Goal: Obtain resource: Download file/media

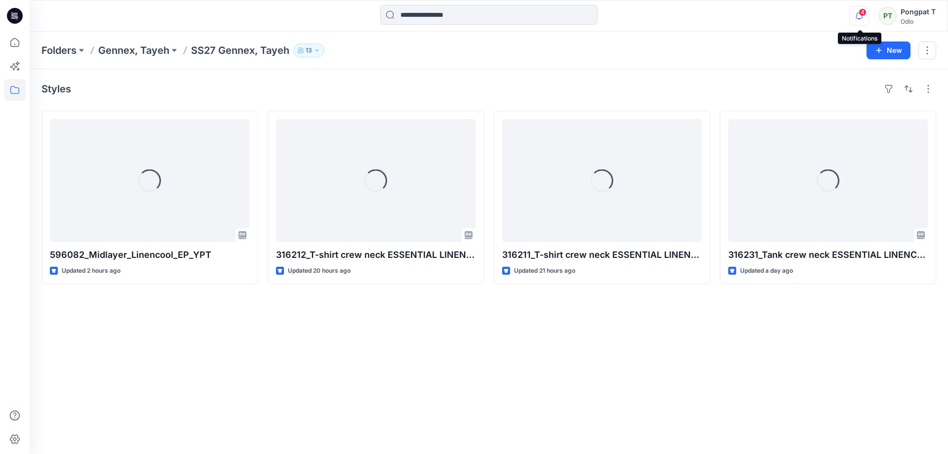
click at [860, 16] on icon "button" at bounding box center [858, 16] width 19 height 20
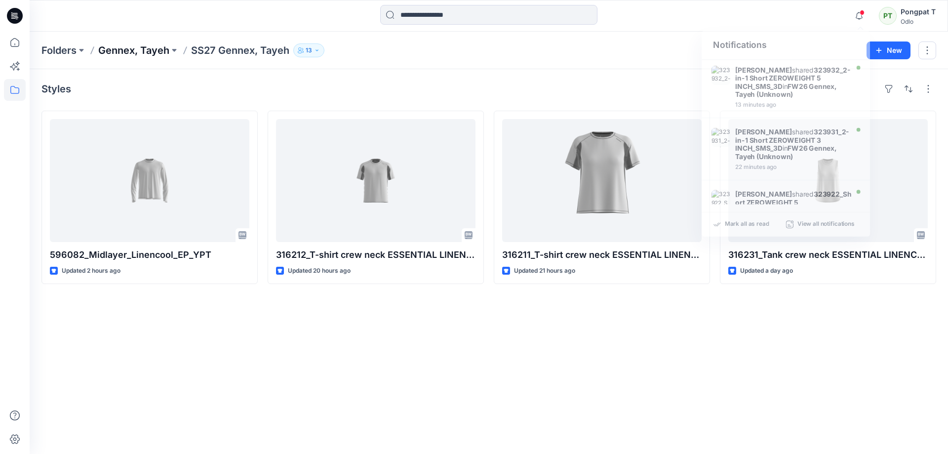
click at [139, 52] on p "Gennex, Tayeh" at bounding box center [133, 50] width 71 height 14
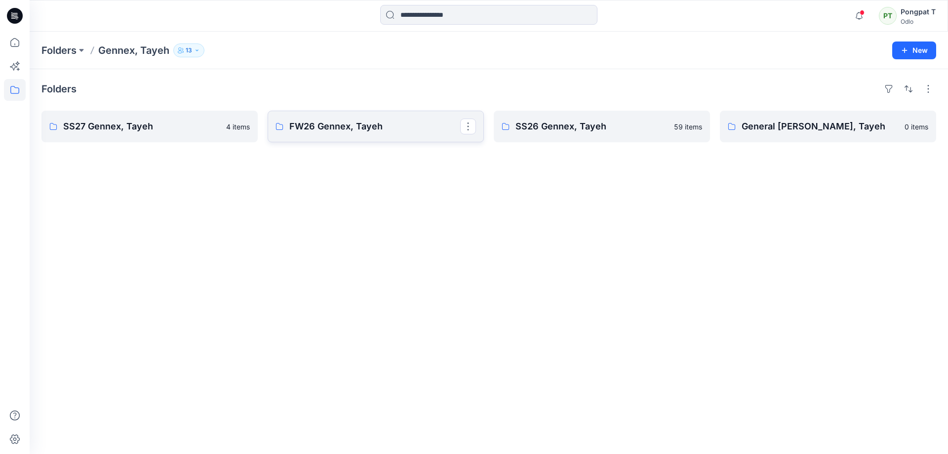
click at [322, 124] on p "FW26 Gennex, Tayeh" at bounding box center [374, 126] width 171 height 14
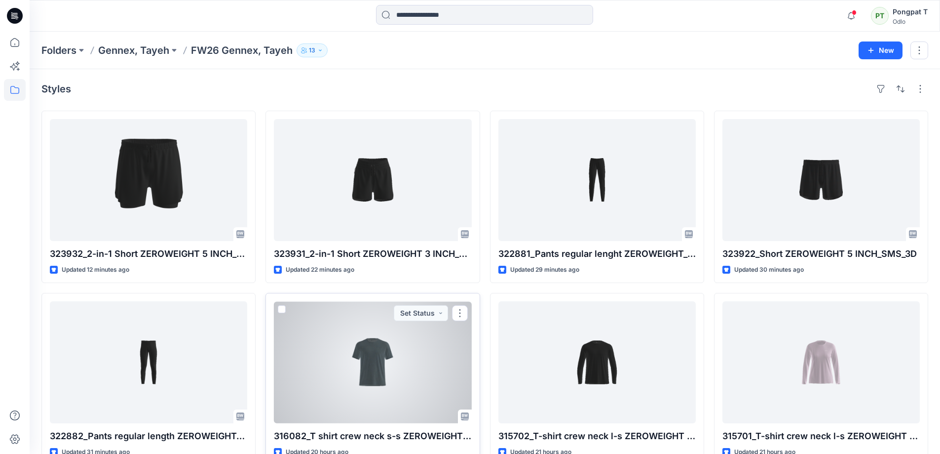
click at [367, 366] on div at bounding box center [372, 362] width 197 height 122
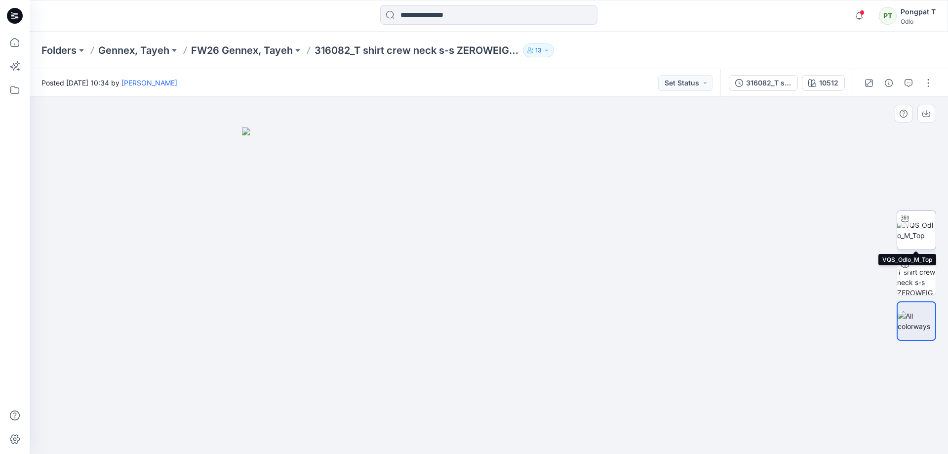
click at [932, 237] on img at bounding box center [916, 230] width 38 height 21
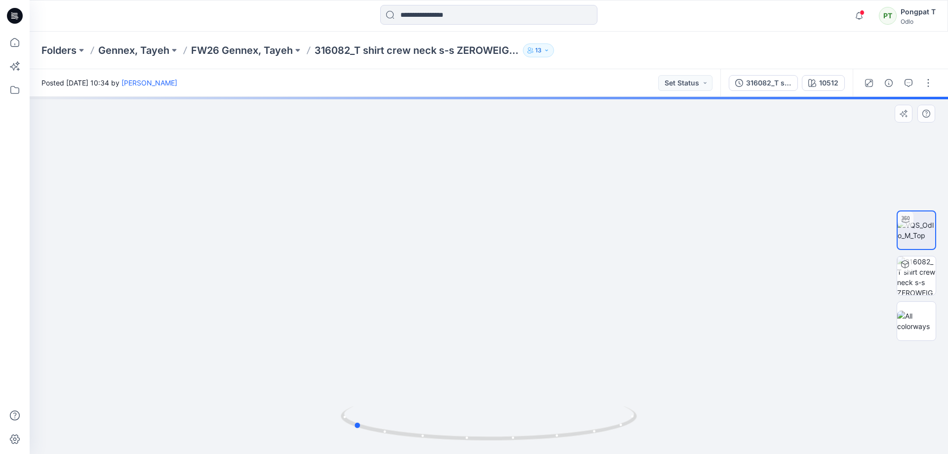
drag, startPoint x: 625, startPoint y: 427, endPoint x: 490, endPoint y: 445, distance: 136.8
click at [490, 445] on div at bounding box center [489, 428] width 296 height 49
drag, startPoint x: 587, startPoint y: 429, endPoint x: 703, endPoint y: 404, distance: 118.8
click at [703, 404] on div at bounding box center [489, 275] width 918 height 357
click at [825, 83] on div "10512" at bounding box center [828, 82] width 19 height 11
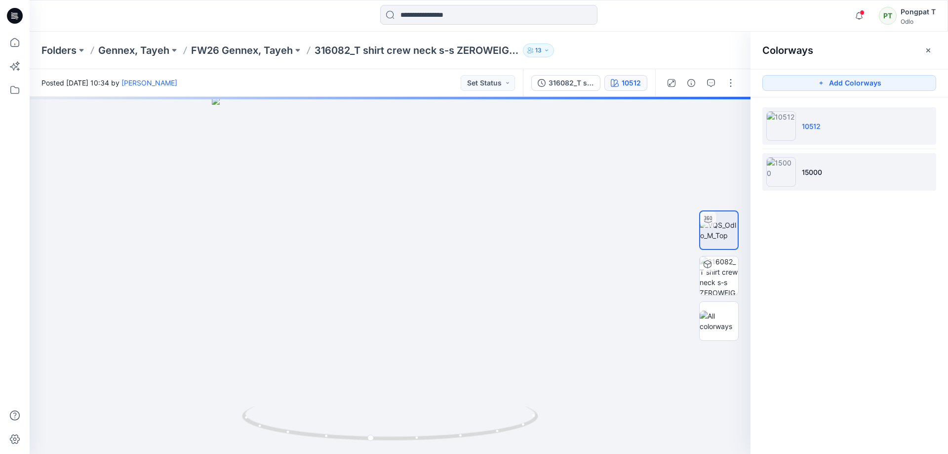
click at [837, 175] on li "15000" at bounding box center [849, 172] width 174 height 38
drag, startPoint x: 497, startPoint y: 424, endPoint x: 551, endPoint y: 397, distance: 60.5
click at [551, 397] on div at bounding box center [390, 275] width 721 height 357
click at [814, 133] on li "10512" at bounding box center [849, 126] width 174 height 38
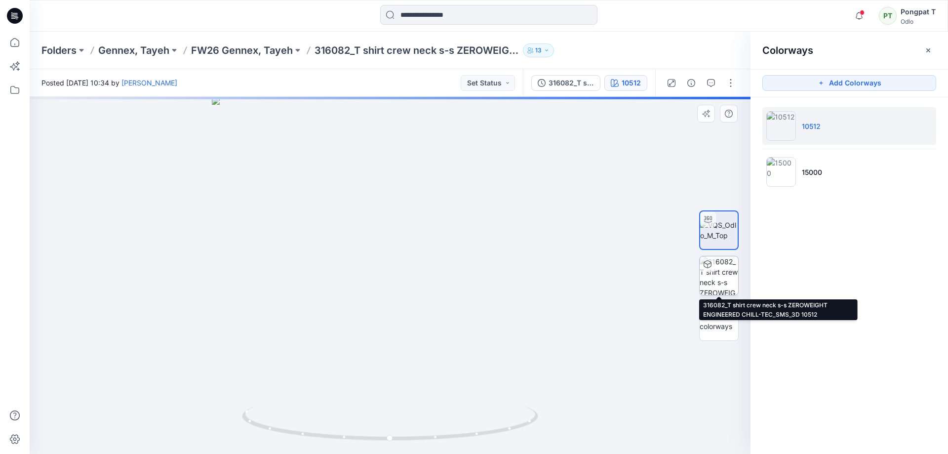
click at [728, 279] on img at bounding box center [718, 275] width 38 height 38
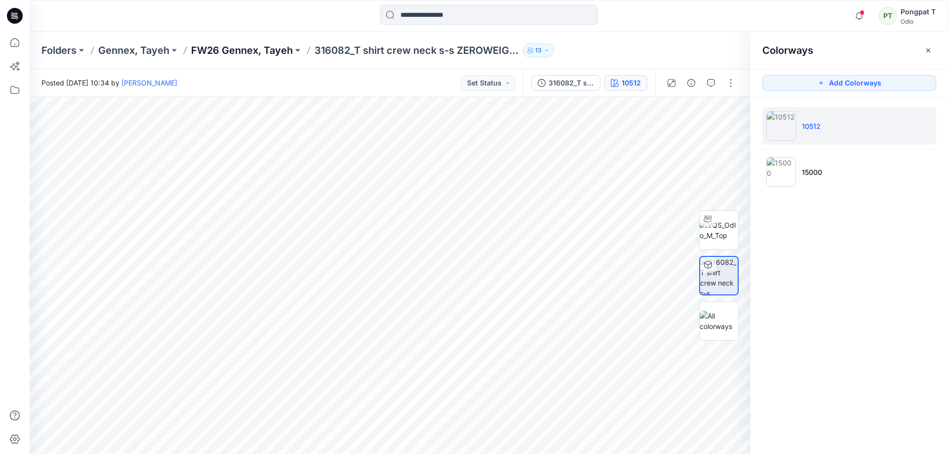
click at [261, 52] on p "FW26 Gennex, Tayeh" at bounding box center [242, 50] width 102 height 14
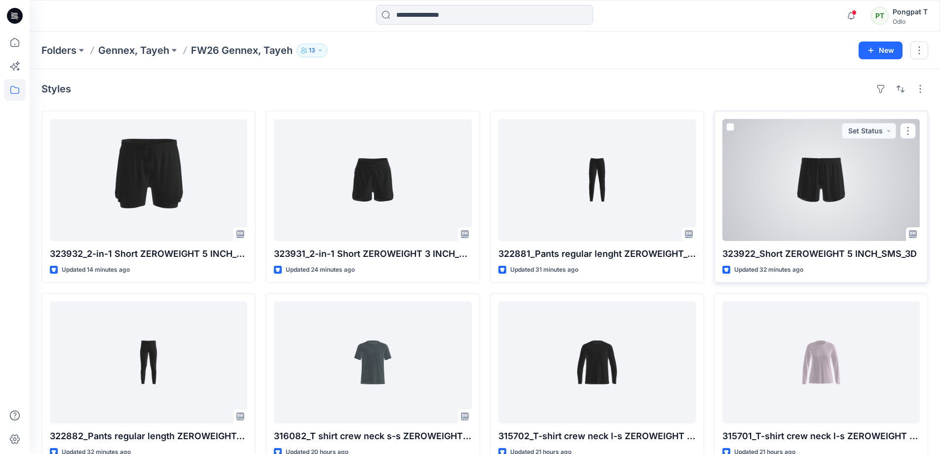
click at [803, 184] on div at bounding box center [821, 180] width 197 height 122
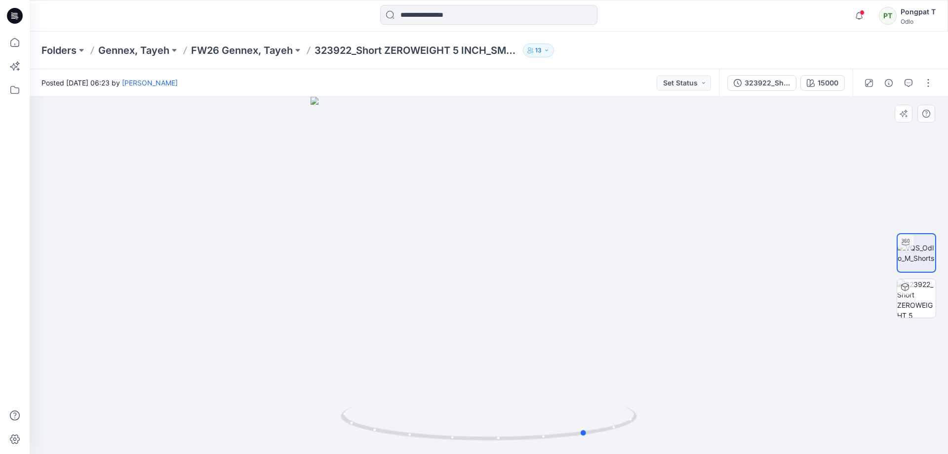
drag, startPoint x: 597, startPoint y: 420, endPoint x: 711, endPoint y: 406, distance: 115.4
click at [711, 406] on div at bounding box center [489, 275] width 918 height 357
drag, startPoint x: 516, startPoint y: 360, endPoint x: 558, endPoint y: 393, distance: 53.5
drag, startPoint x: 567, startPoint y: 434, endPoint x: 541, endPoint y: 446, distance: 27.8
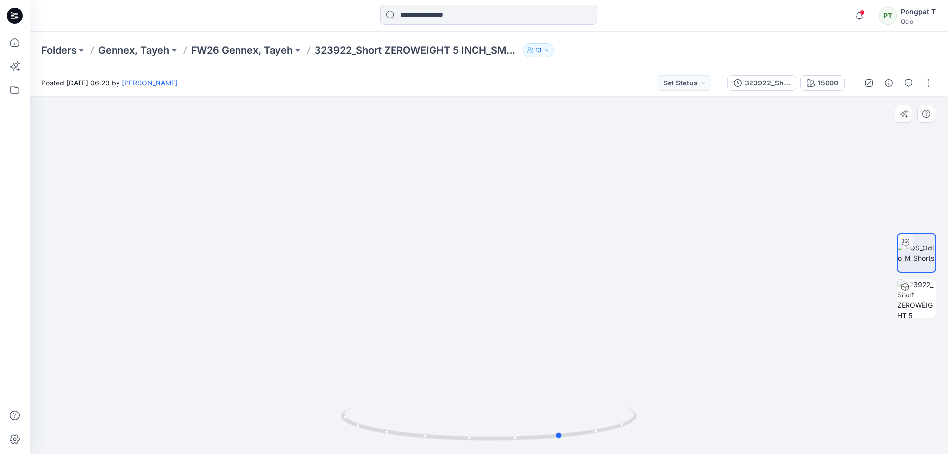
click at [541, 446] on div at bounding box center [489, 428] width 296 height 49
click at [913, 306] on img at bounding box center [916, 298] width 38 height 38
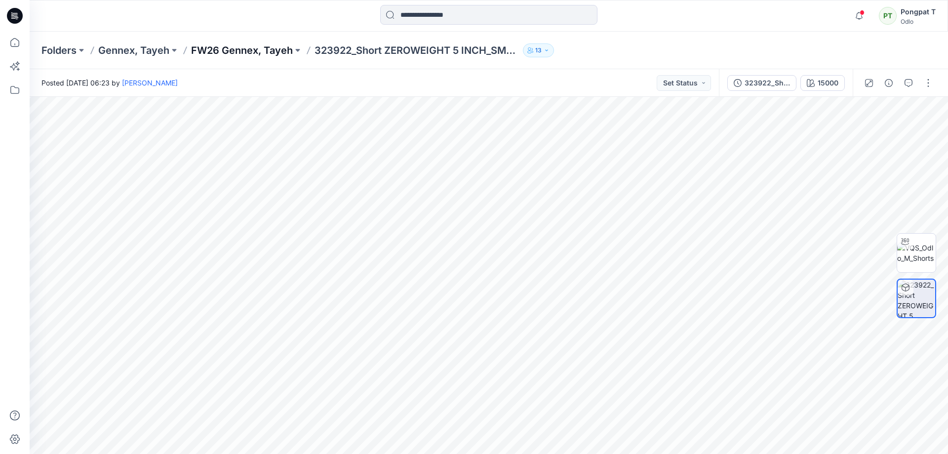
click at [247, 50] on p "FW26 Gennex, Tayeh" at bounding box center [242, 50] width 102 height 14
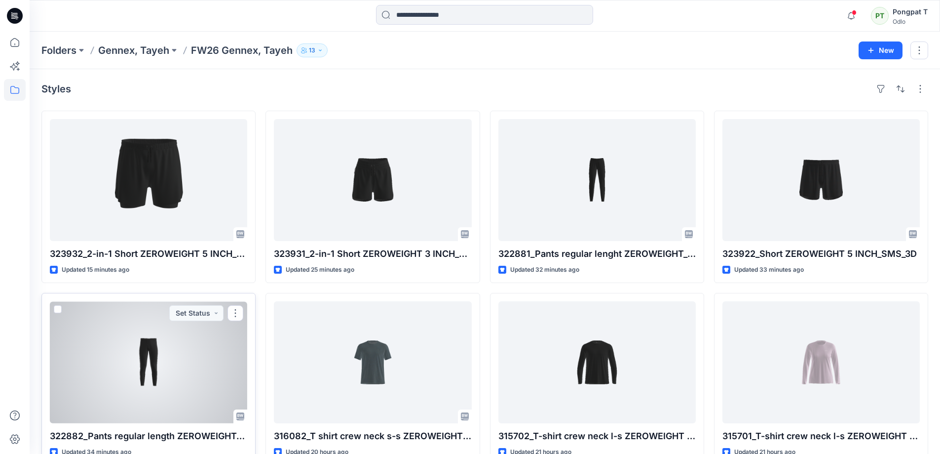
click at [165, 373] on div at bounding box center [148, 362] width 197 height 122
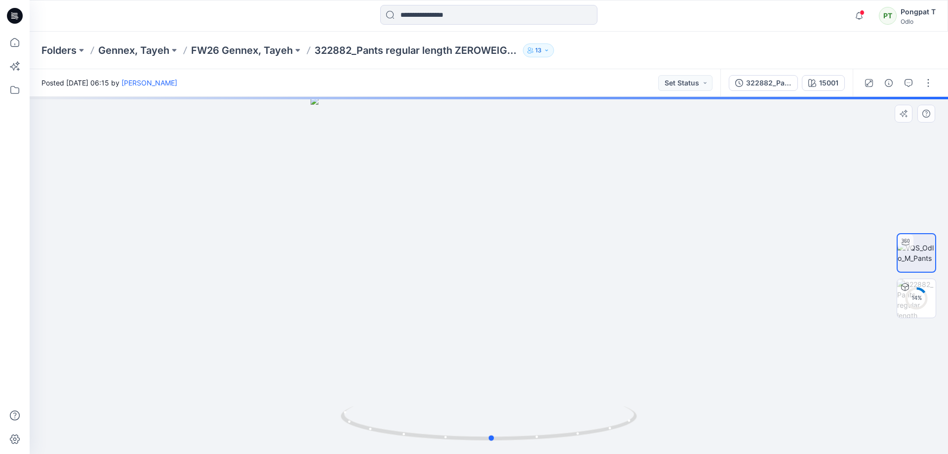
click at [622, 400] on div at bounding box center [489, 275] width 918 height 357
drag, startPoint x: 611, startPoint y: 143, endPoint x: 603, endPoint y: 394, distance: 251.3
click at [603, 394] on img at bounding box center [483, 131] width 1444 height 646
drag, startPoint x: 545, startPoint y: 199, endPoint x: 535, endPoint y: 314, distance: 115.9
click at [534, 321] on img at bounding box center [467, 205] width 1444 height 497
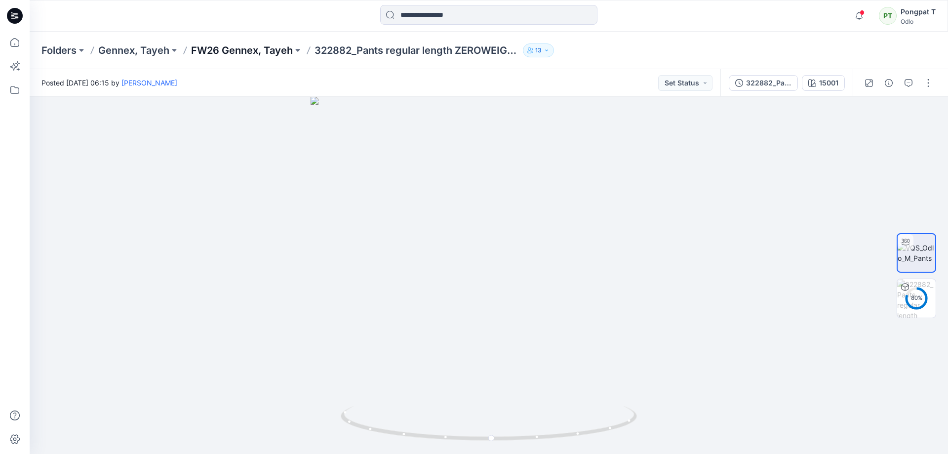
click at [264, 50] on p "FW26 Gennex, Tayeh" at bounding box center [242, 50] width 102 height 14
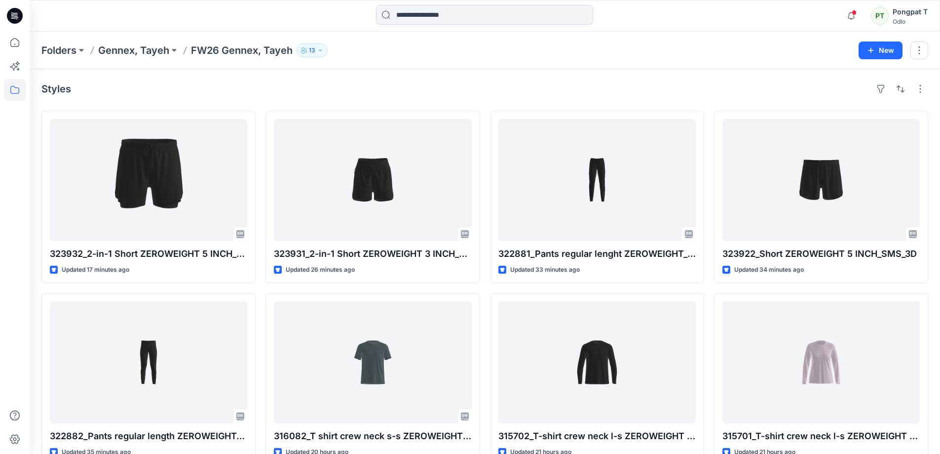
click at [445, 85] on div "Styles" at bounding box center [484, 89] width 887 height 16
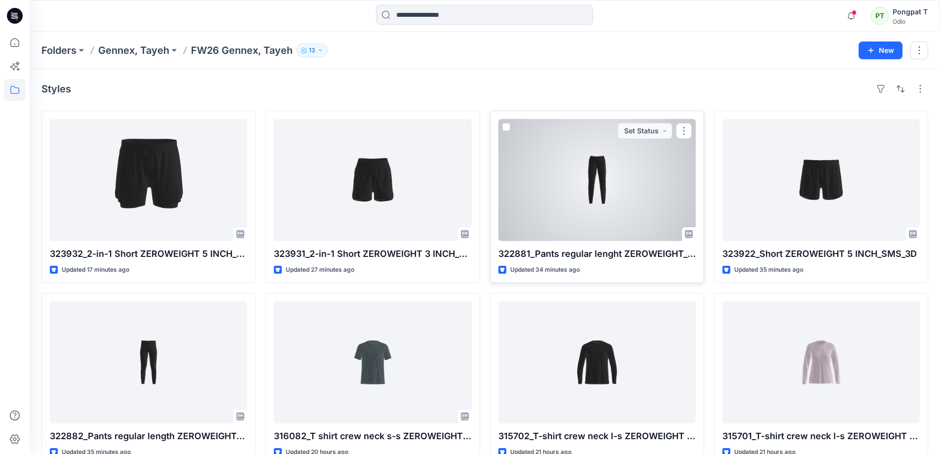
click at [548, 215] on div at bounding box center [596, 180] width 197 height 122
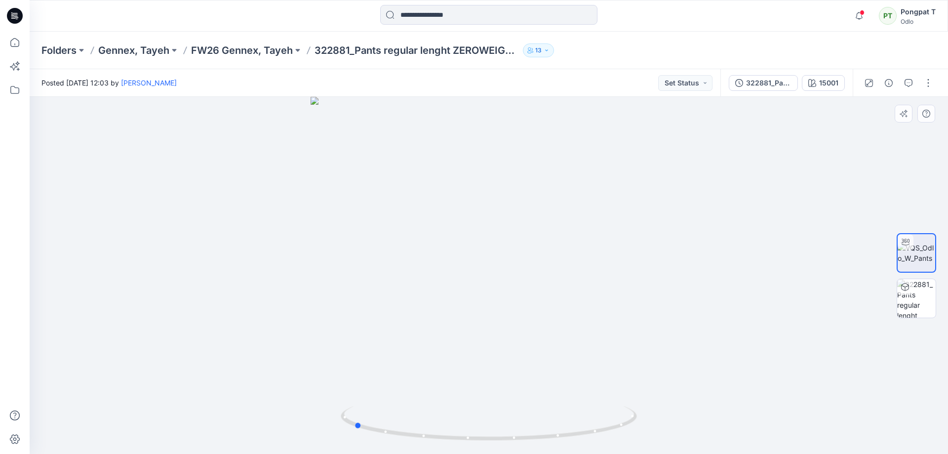
drag, startPoint x: 508, startPoint y: 294, endPoint x: 361, endPoint y: 233, distance: 159.3
click at [361, 233] on div at bounding box center [489, 275] width 918 height 357
drag, startPoint x: 435, startPoint y: 276, endPoint x: 412, endPoint y: 274, distance: 23.2
click at [412, 274] on div at bounding box center [489, 275] width 918 height 357
click at [919, 299] on img at bounding box center [916, 298] width 38 height 38
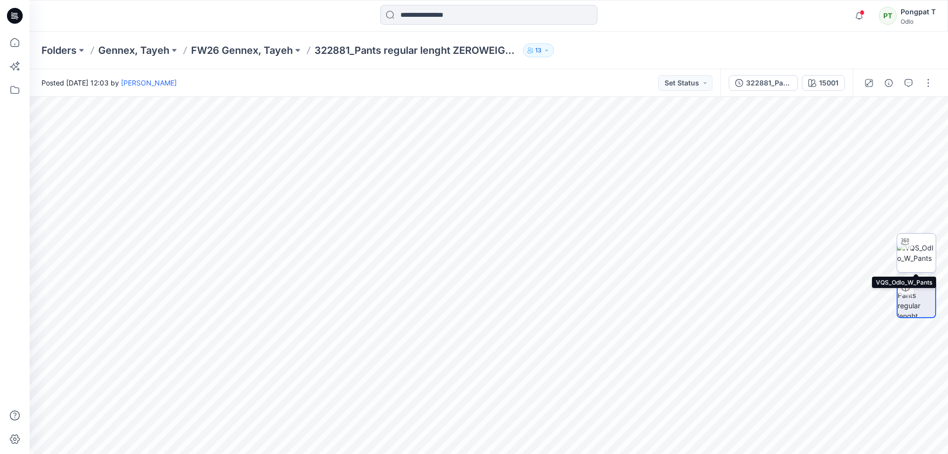
click at [918, 252] on img at bounding box center [916, 252] width 38 height 21
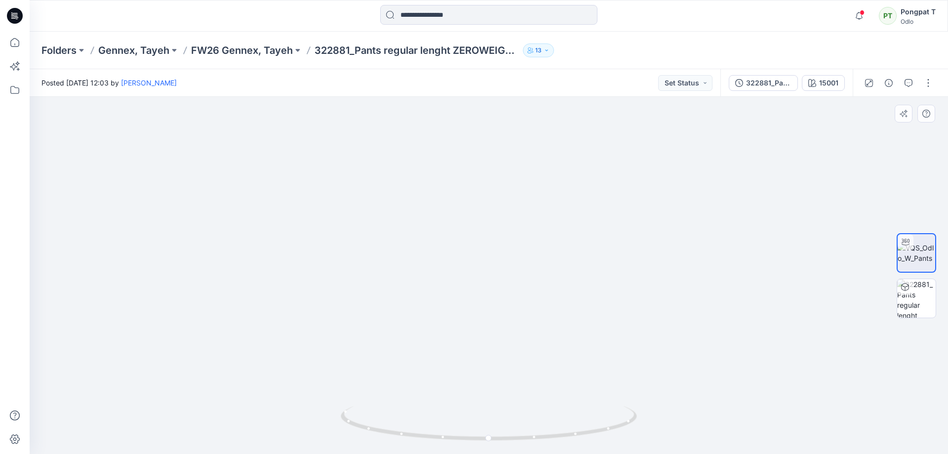
drag, startPoint x: 459, startPoint y: 275, endPoint x: 651, endPoint y: 238, distance: 196.0
click at [651, 238] on img at bounding box center [488, 220] width 493 height 465
drag, startPoint x: 546, startPoint y: 427, endPoint x: 635, endPoint y: 410, distance: 89.9
click at [635, 410] on icon at bounding box center [490, 424] width 299 height 37
click at [262, 51] on p "FW26 Gennex, Tayeh" at bounding box center [242, 50] width 102 height 14
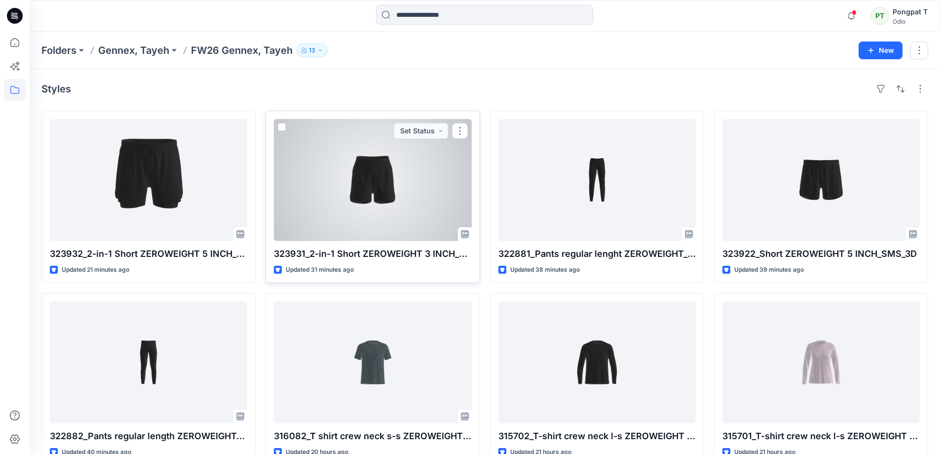
click at [372, 179] on div at bounding box center [372, 180] width 197 height 122
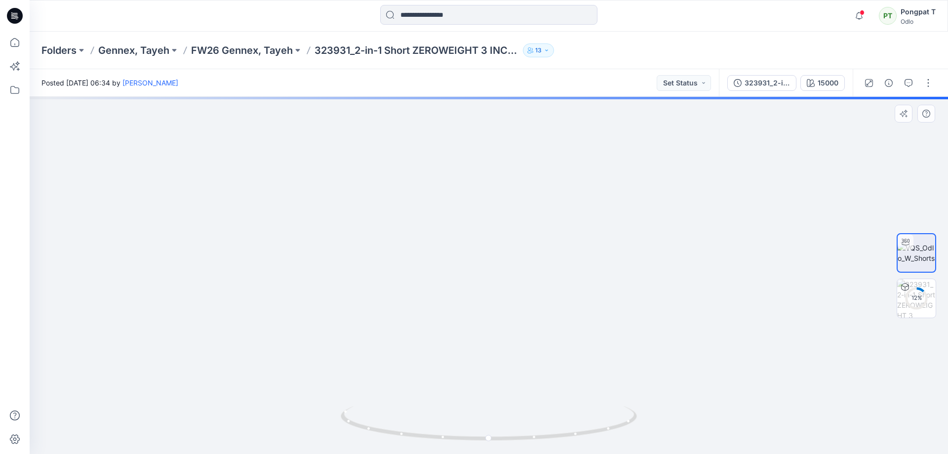
drag, startPoint x: 579, startPoint y: 176, endPoint x: 571, endPoint y: 221, distance: 45.8
click at [571, 221] on img at bounding box center [488, 267] width 493 height 373
drag, startPoint x: 610, startPoint y: 427, endPoint x: 354, endPoint y: 432, distance: 255.7
click at [354, 432] on icon at bounding box center [490, 424] width 299 height 37
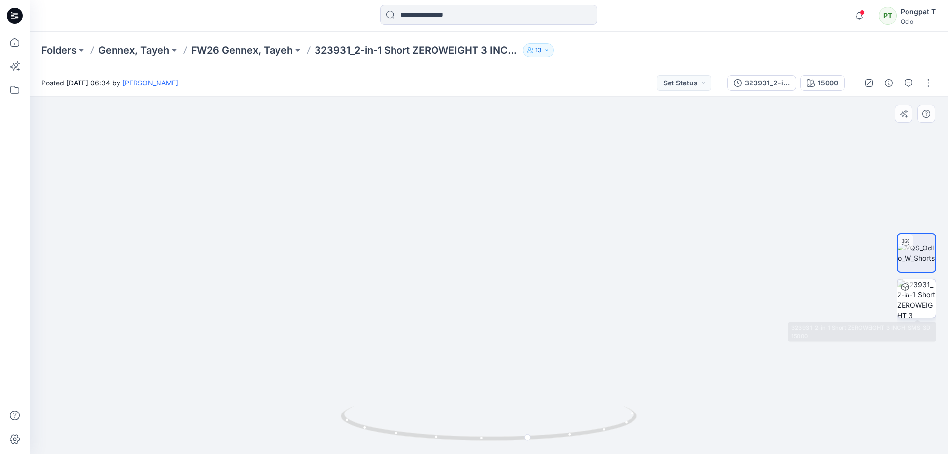
click at [921, 305] on img at bounding box center [916, 298] width 38 height 38
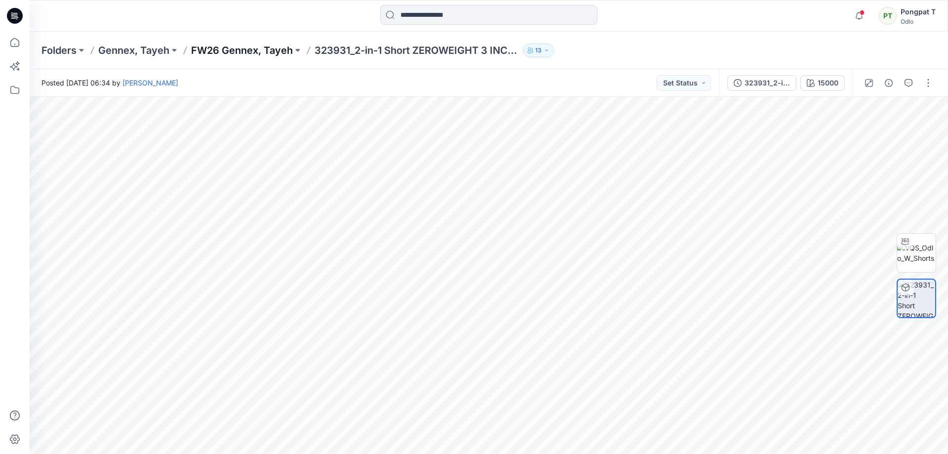
click at [242, 55] on p "FW26 Gennex, Tayeh" at bounding box center [242, 50] width 102 height 14
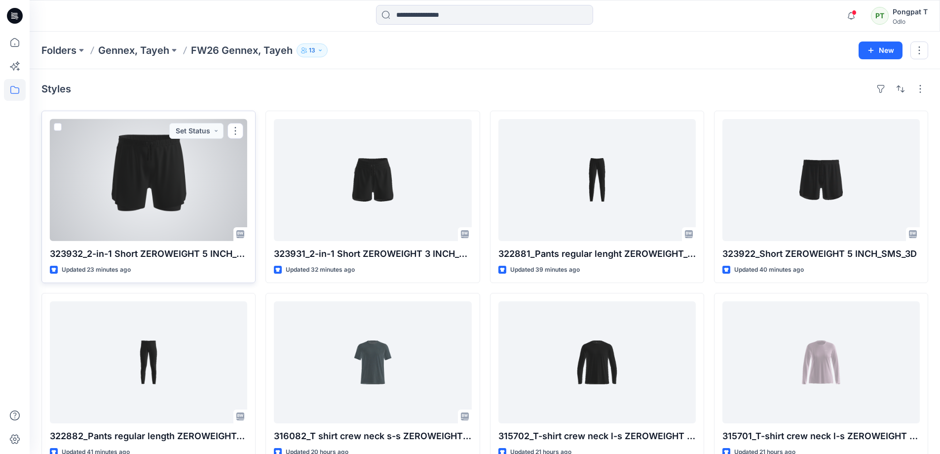
click at [164, 160] on div at bounding box center [148, 180] width 197 height 122
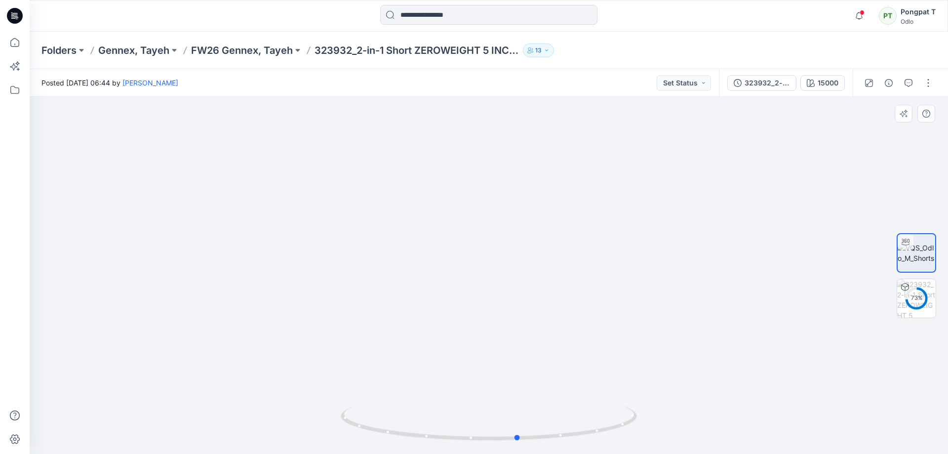
drag, startPoint x: 552, startPoint y: 437, endPoint x: 285, endPoint y: 445, distance: 266.6
click at [285, 445] on div at bounding box center [489, 275] width 918 height 357
click at [915, 296] on img at bounding box center [916, 298] width 38 height 38
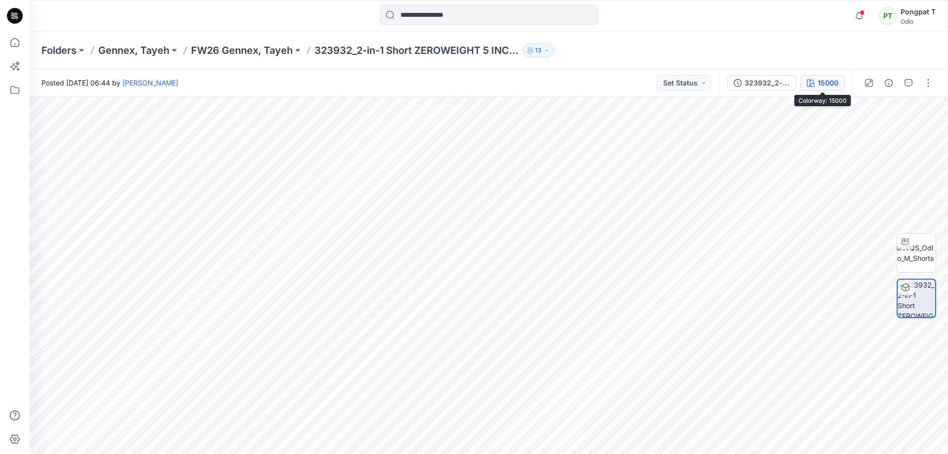
click at [814, 81] on icon "button" at bounding box center [810, 83] width 8 height 8
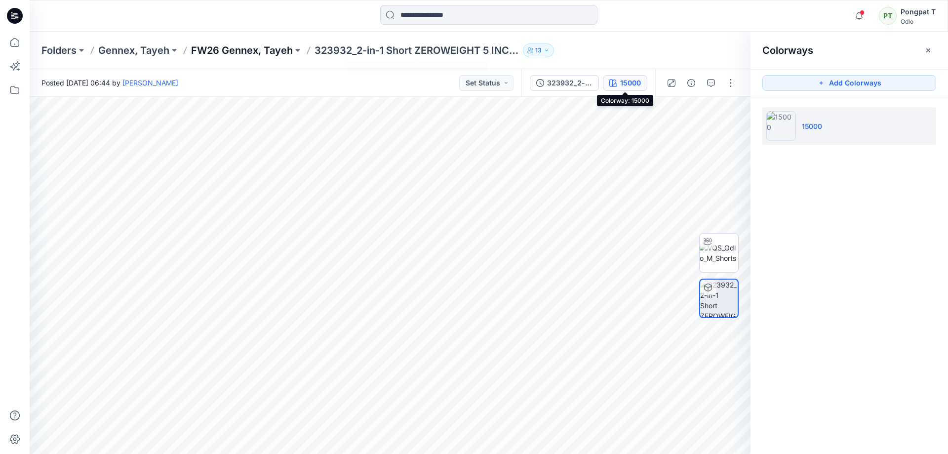
click at [262, 45] on p "FW26 Gennex, Tayeh" at bounding box center [242, 50] width 102 height 14
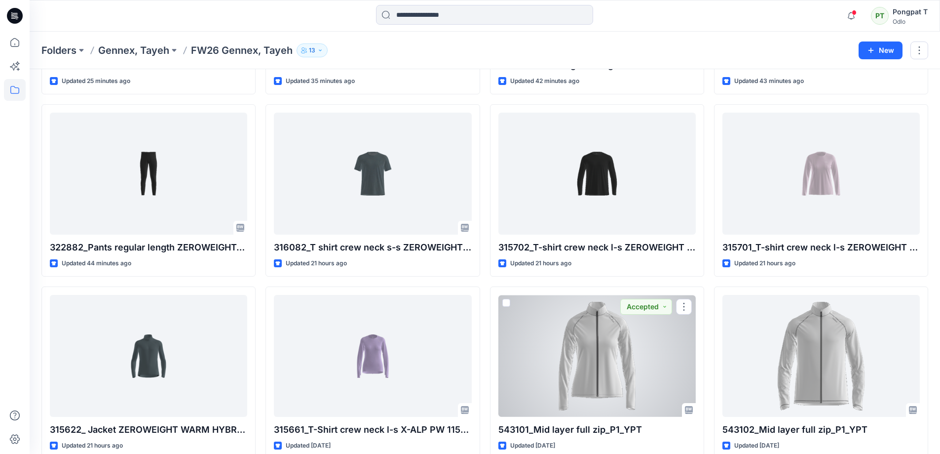
scroll to position [143, 0]
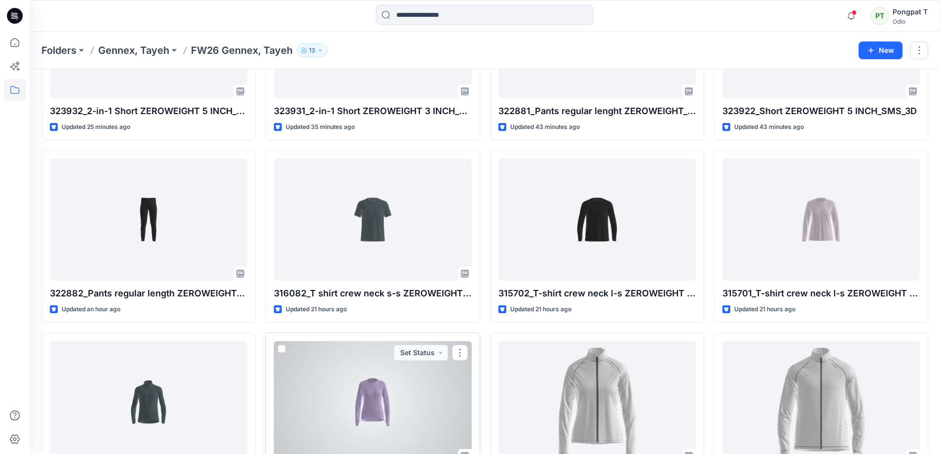
click at [360, 403] on div at bounding box center [372, 402] width 197 height 122
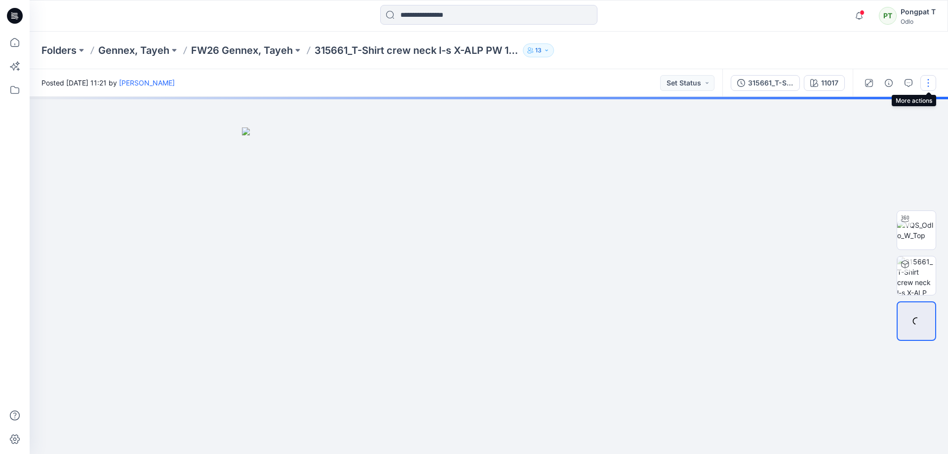
click at [926, 86] on button "button" at bounding box center [928, 83] width 16 height 16
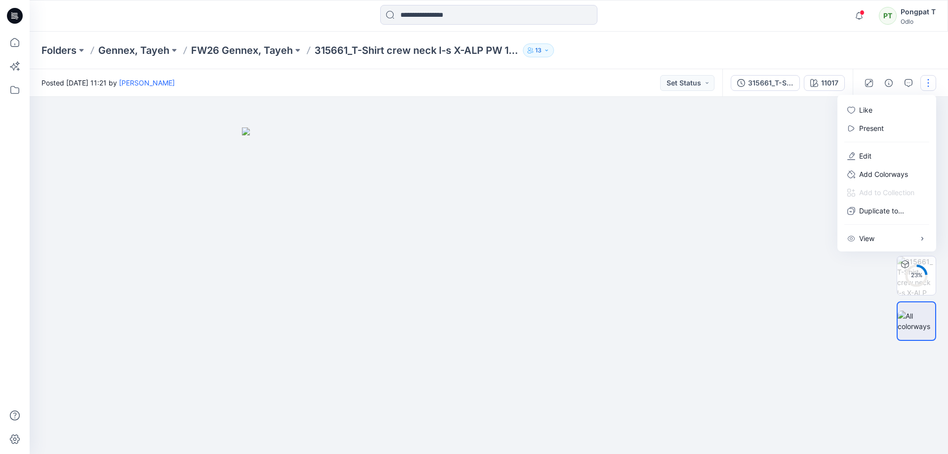
click at [611, 221] on img at bounding box center [489, 290] width 494 height 327
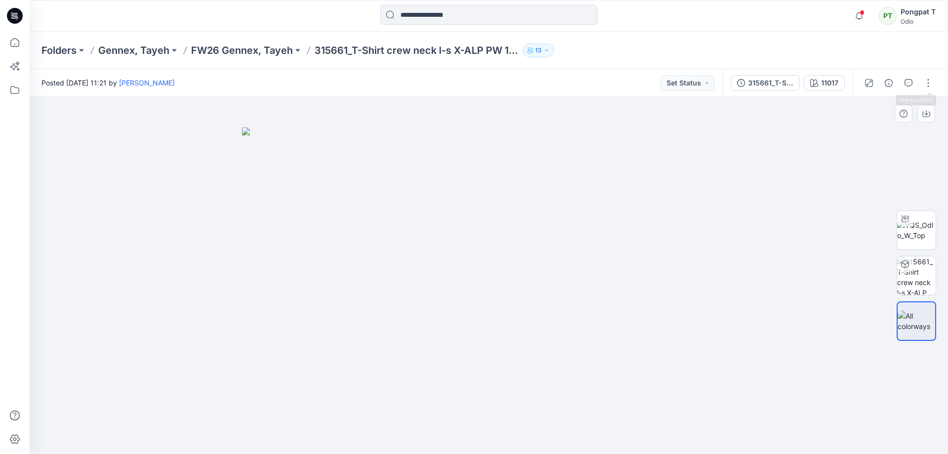
click at [507, 248] on img at bounding box center [489, 290] width 494 height 327
click at [926, 87] on button "button" at bounding box center [928, 83] width 16 height 16
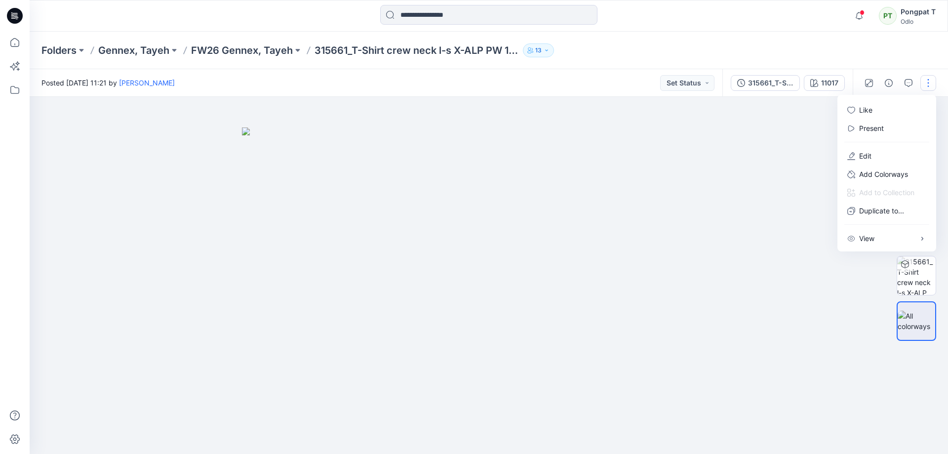
click at [654, 244] on img at bounding box center [489, 290] width 494 height 327
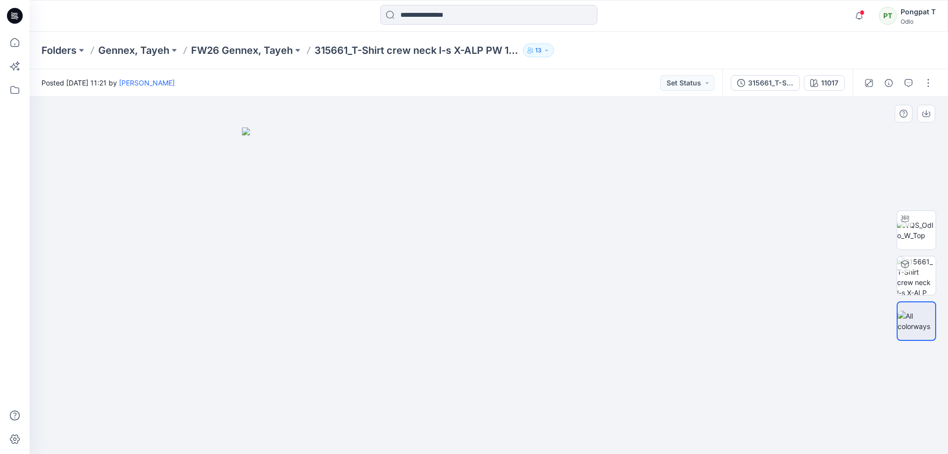
click at [560, 269] on img at bounding box center [489, 290] width 494 height 327
click at [915, 235] on img at bounding box center [916, 230] width 38 height 21
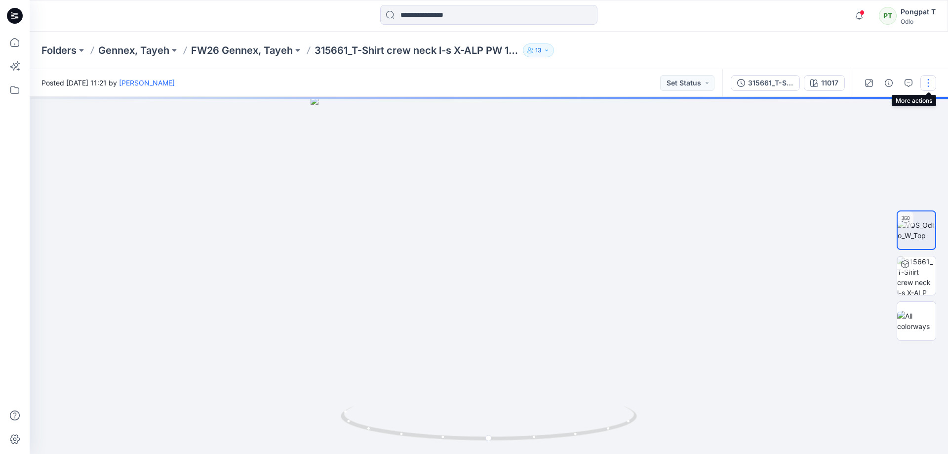
click at [929, 83] on button "button" at bounding box center [928, 83] width 16 height 16
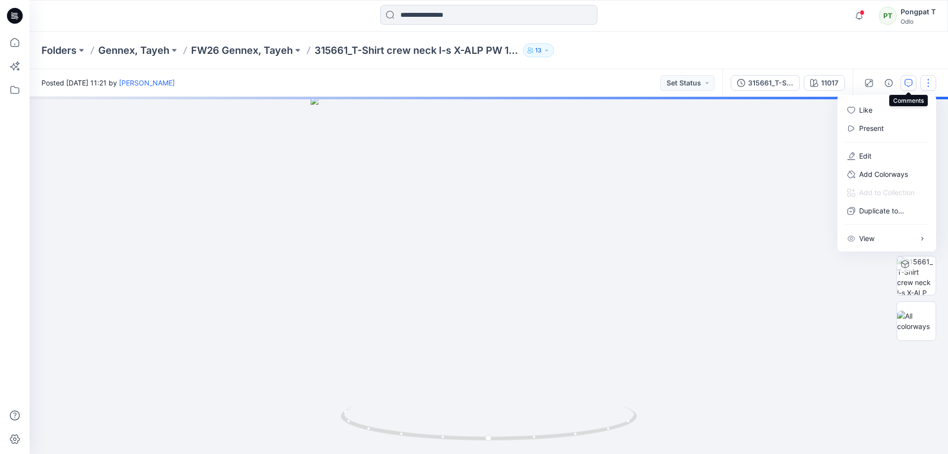
click at [908, 83] on icon "button" at bounding box center [908, 83] width 8 height 8
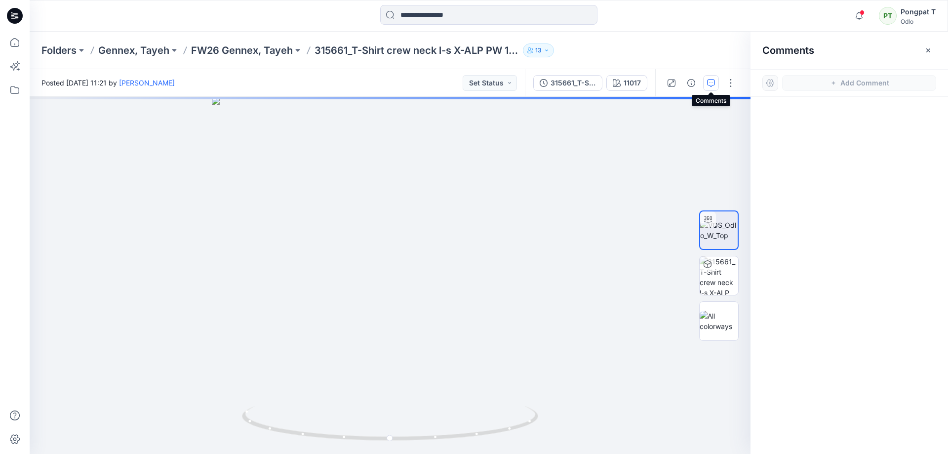
click at [712, 85] on icon "button" at bounding box center [711, 83] width 8 height 8
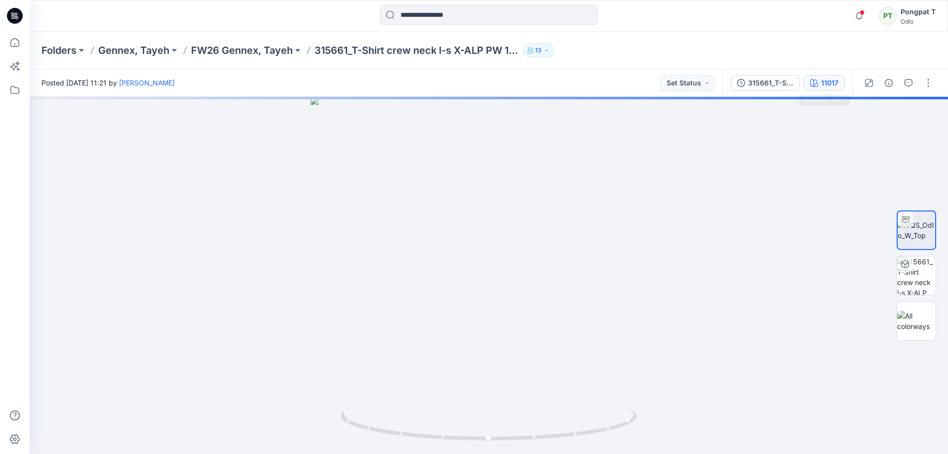
click at [820, 84] on button "11017" at bounding box center [823, 83] width 41 height 16
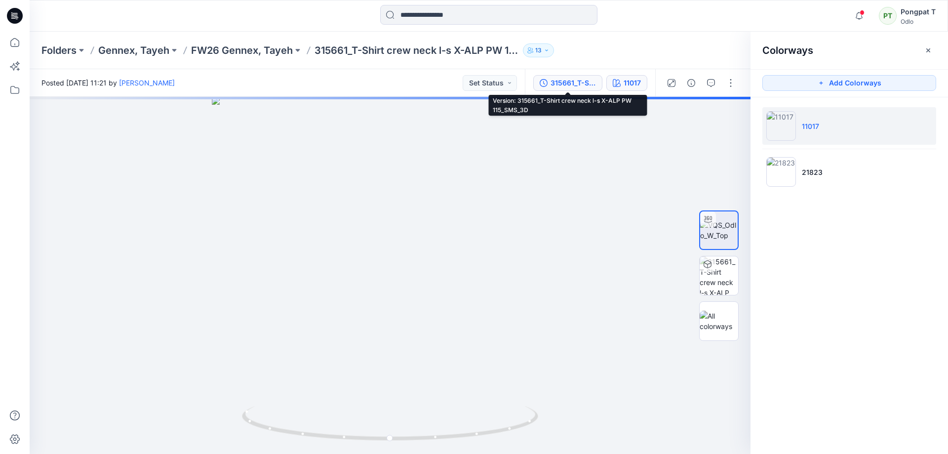
click at [580, 82] on div "315661_T-Shirt crew neck l-s X-ALP PW 115_SMS_3D" at bounding box center [572, 82] width 45 height 11
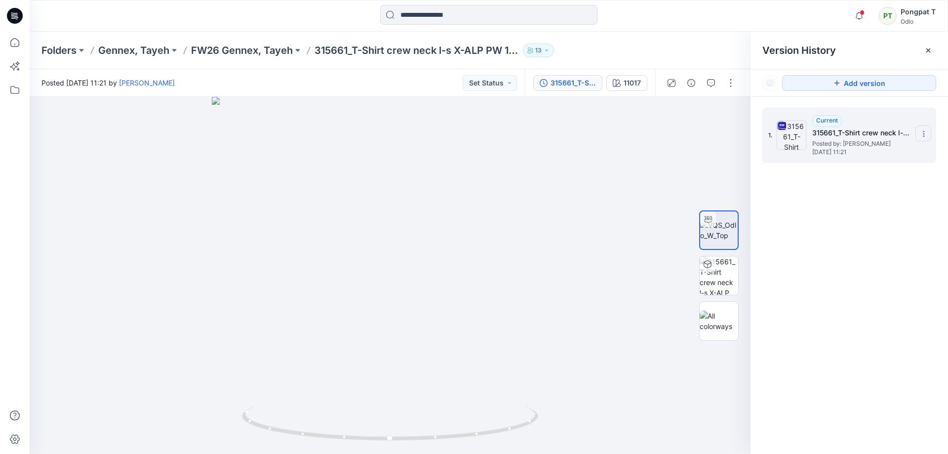
click at [924, 135] on icon at bounding box center [923, 134] width 8 height 8
click at [858, 153] on span "Download Source BW File" at bounding box center [873, 153] width 82 height 12
click at [233, 179] on div at bounding box center [390, 275] width 721 height 357
click at [235, 53] on p "FW26 Gennex, Tayeh" at bounding box center [242, 50] width 102 height 14
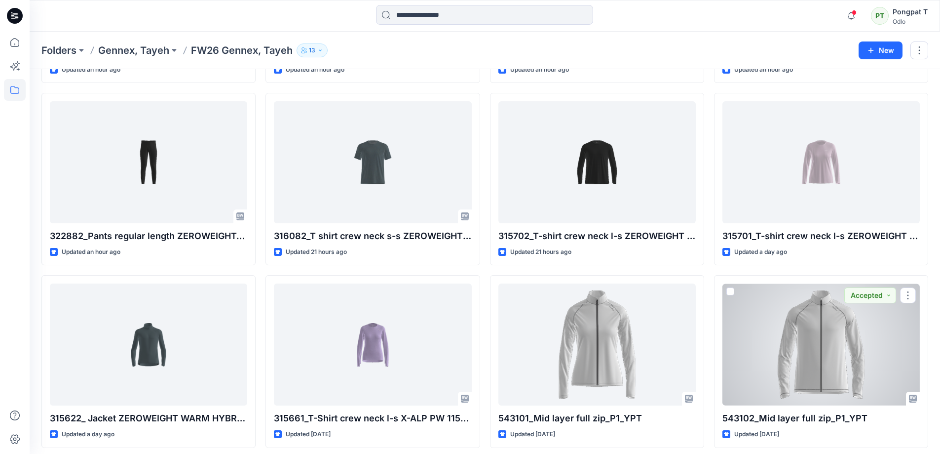
scroll to position [192, 0]
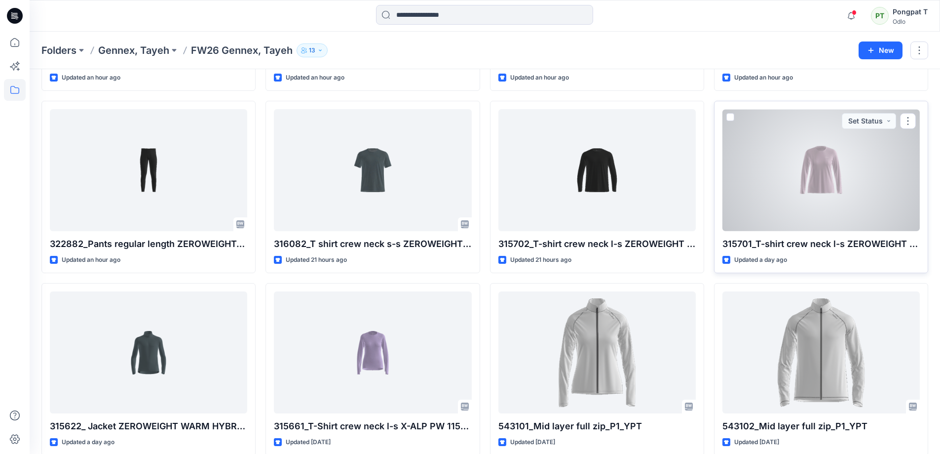
click at [842, 165] on div at bounding box center [821, 170] width 197 height 122
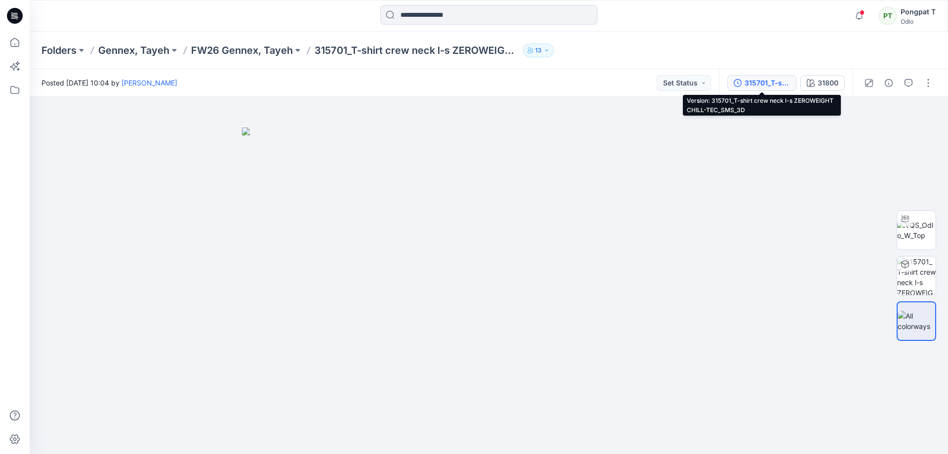
click at [752, 86] on div "315701_T-shirt crew neck l-s ZEROWEIGHT CHILL-TEC_SMS_3D" at bounding box center [766, 82] width 45 height 11
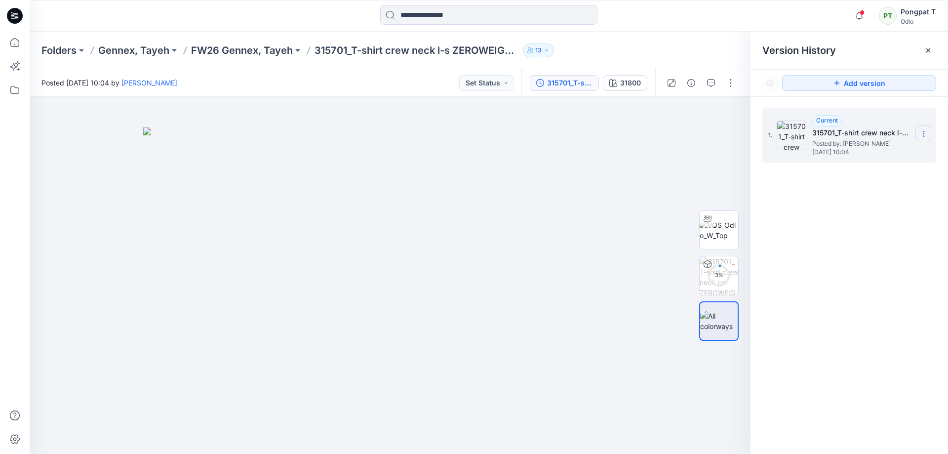
click at [924, 133] on icon at bounding box center [923, 134] width 8 height 8
click at [614, 161] on img at bounding box center [390, 290] width 494 height 327
click at [734, 232] on img at bounding box center [718, 230] width 38 height 21
click at [923, 136] on icon at bounding box center [923, 136] width 0 height 0
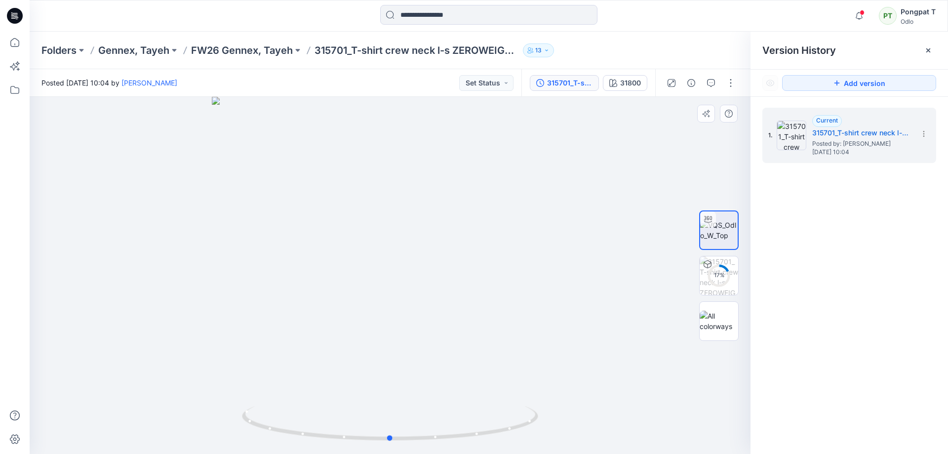
click at [496, 140] on div at bounding box center [390, 275] width 721 height 357
click at [551, 84] on div "315701_T-shirt crew neck l-s ZEROWEIGHT CHILL-TEC_SMS_3D" at bounding box center [569, 82] width 45 height 11
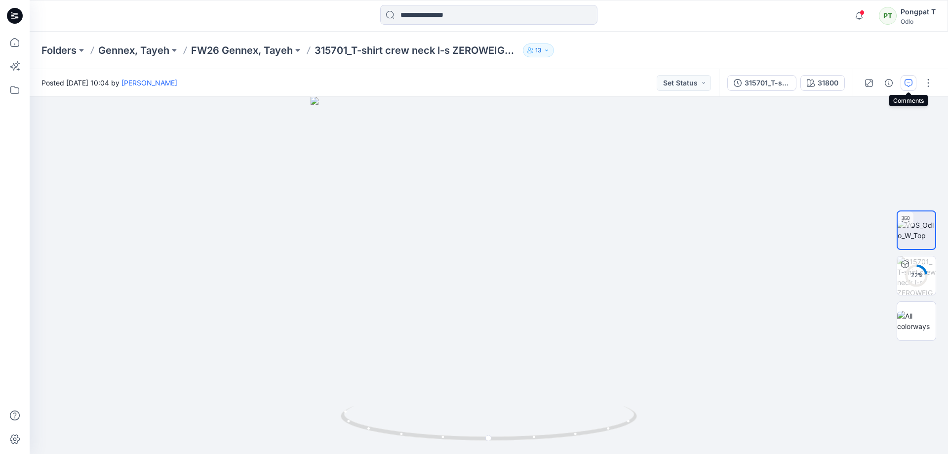
click at [909, 86] on icon "button" at bounding box center [908, 83] width 8 height 8
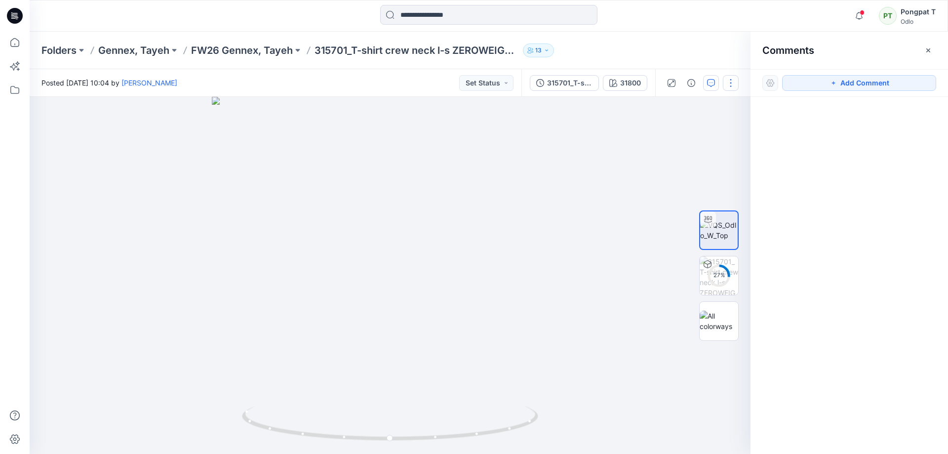
click at [729, 86] on button "button" at bounding box center [731, 83] width 16 height 16
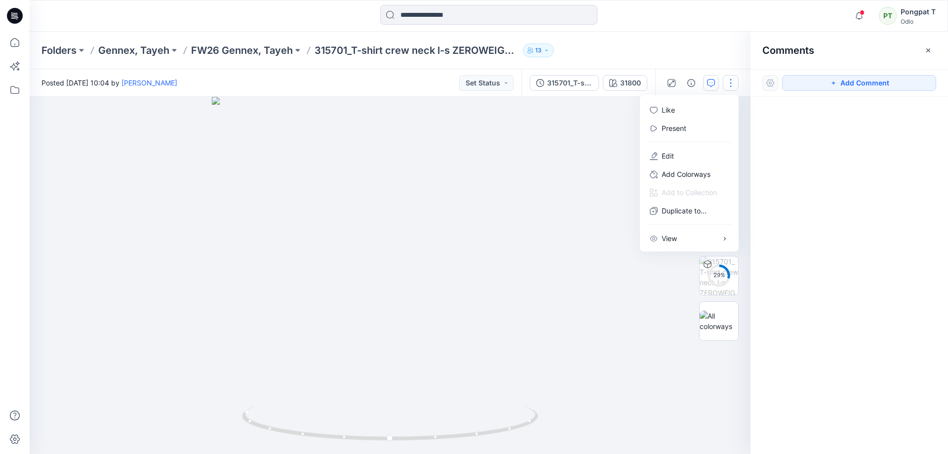
click at [600, 114] on div at bounding box center [390, 275] width 721 height 357
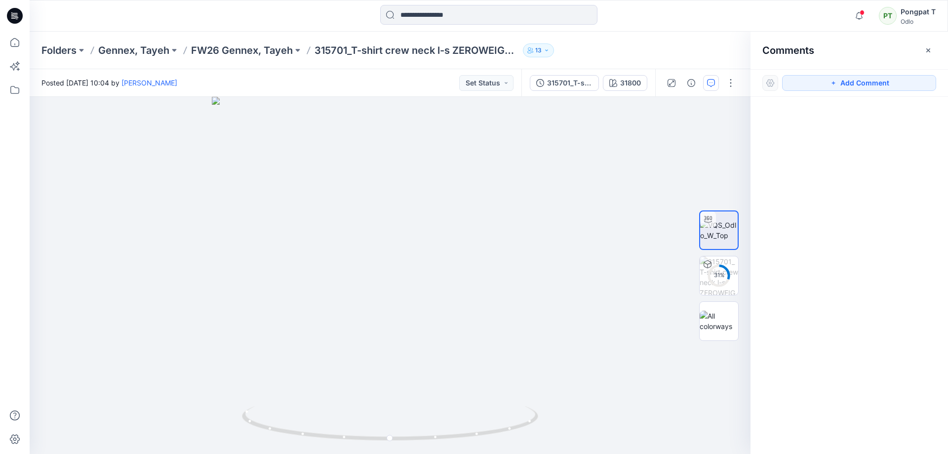
click at [573, 94] on div "315701_T-shirt crew neck l-s ZEROWEIGHT CHILL-TEC_SMS_3D 31800" at bounding box center [588, 83] width 134 height 28
click at [570, 84] on div "315701_T-shirt crew neck l-s ZEROWEIGHT CHILL-TEC_SMS_3D" at bounding box center [569, 82] width 45 height 11
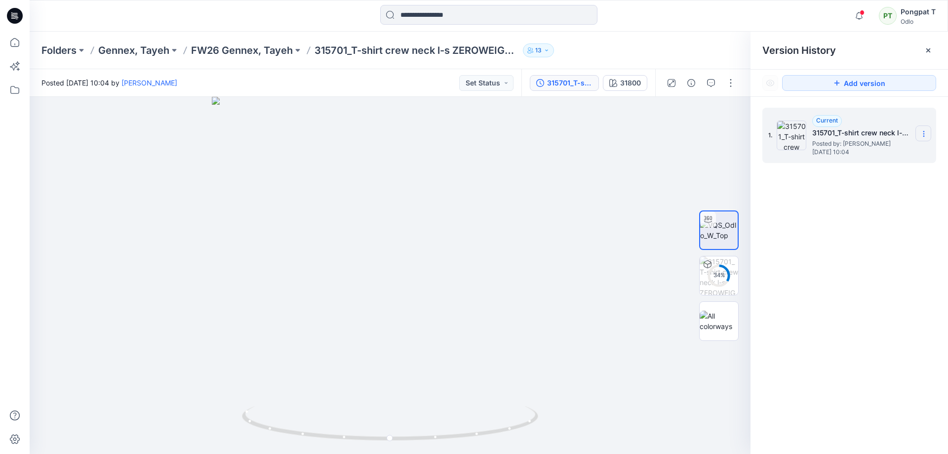
click at [922, 133] on icon at bounding box center [923, 134] width 8 height 8
click at [610, 180] on div at bounding box center [390, 275] width 721 height 357
click at [111, 145] on div at bounding box center [390, 275] width 721 height 357
click at [922, 136] on icon at bounding box center [923, 134] width 8 height 8
click at [268, 47] on p "FW26 Gennex, Tayeh" at bounding box center [242, 50] width 102 height 14
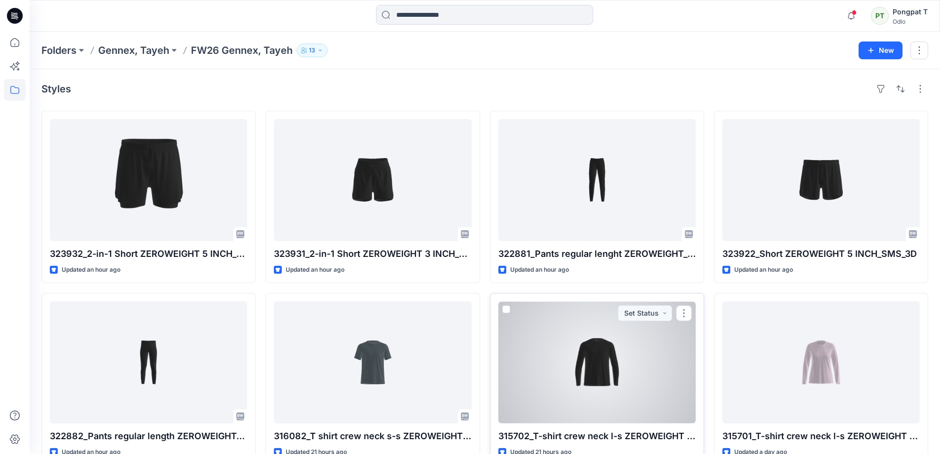
click at [581, 355] on div at bounding box center [596, 362] width 197 height 122
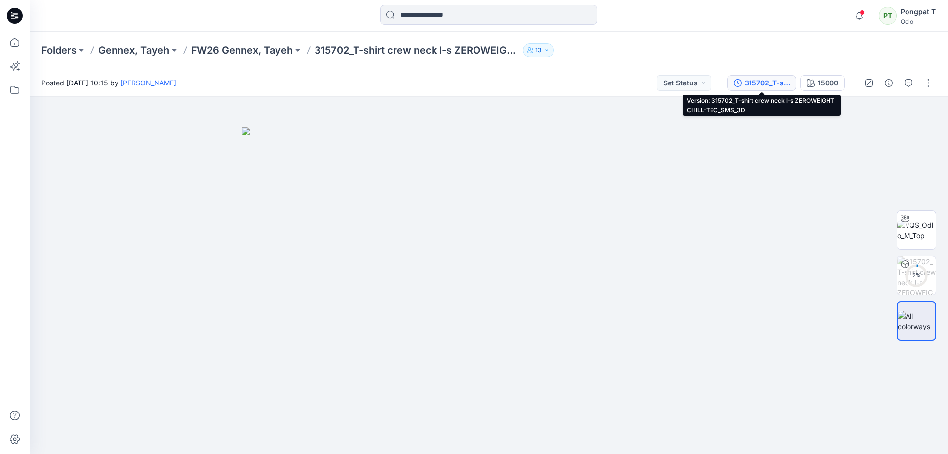
click at [765, 82] on div "315702_T-shirt crew neck l-s ZEROWEIGHT CHILL-TEC_SMS_3D" at bounding box center [766, 82] width 45 height 11
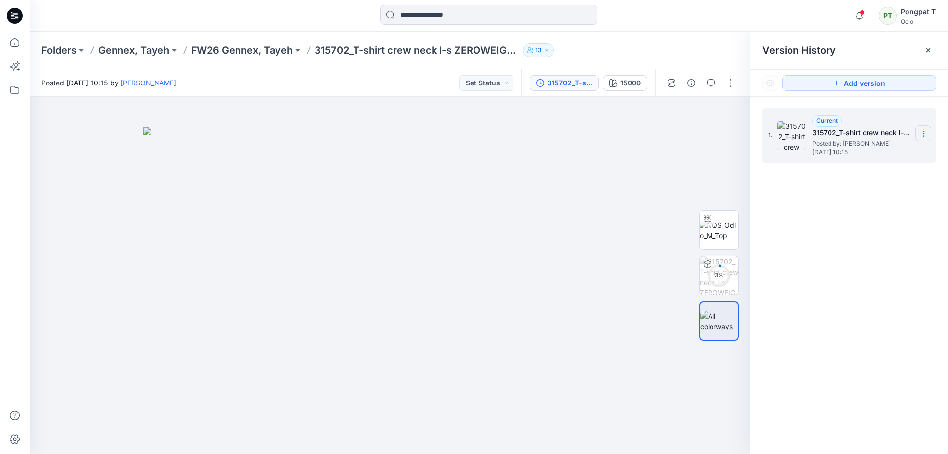
click at [924, 134] on icon at bounding box center [923, 134] width 8 height 8
click at [725, 222] on img at bounding box center [718, 230] width 38 height 21
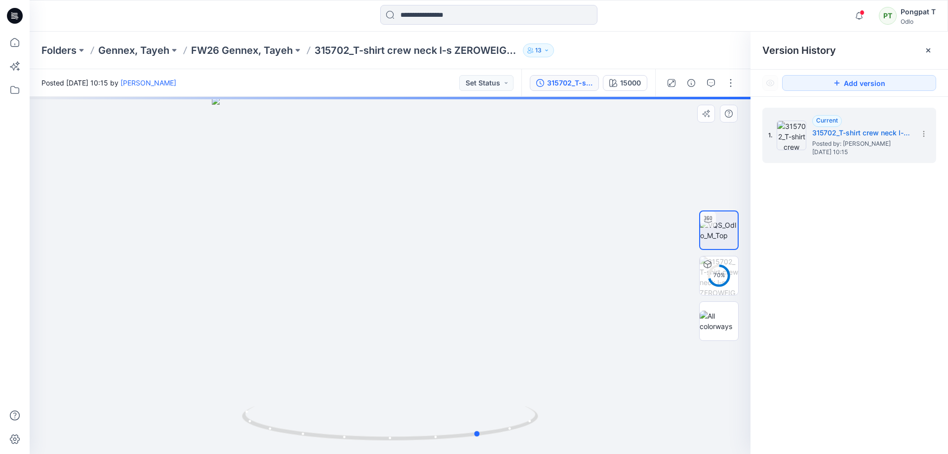
drag, startPoint x: 441, startPoint y: 266, endPoint x: 537, endPoint y: 271, distance: 96.4
click at [537, 271] on div at bounding box center [390, 275] width 721 height 357
click at [921, 133] on icon at bounding box center [923, 134] width 8 height 8
click at [732, 82] on button "button" at bounding box center [731, 83] width 16 height 16
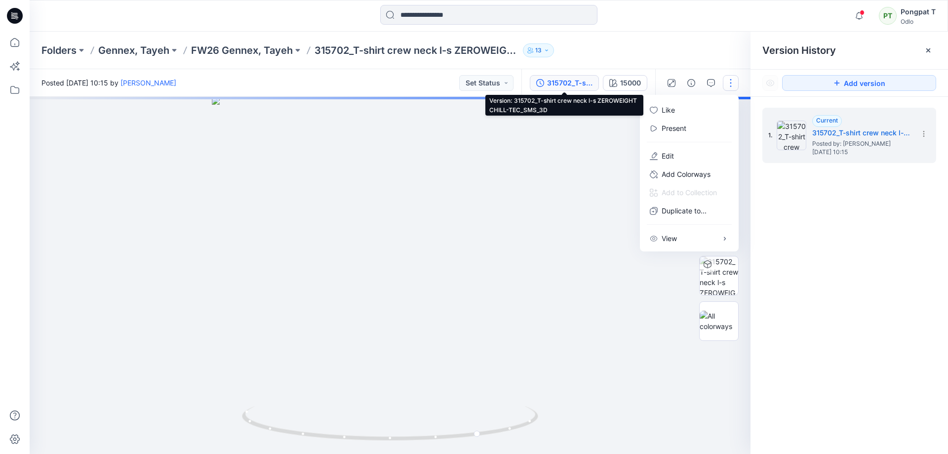
click at [562, 87] on div "315702_T-shirt crew neck l-s ZEROWEIGHT CHILL-TEC_SMS_3D" at bounding box center [569, 82] width 45 height 11
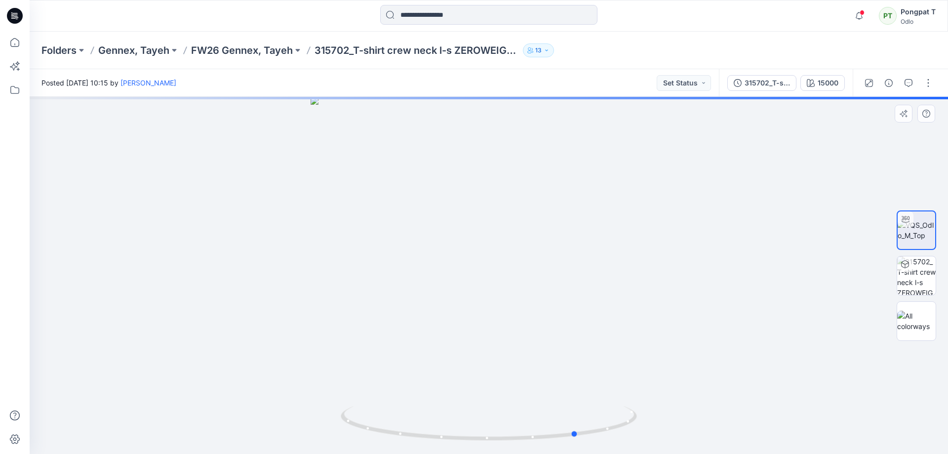
drag, startPoint x: 511, startPoint y: 317, endPoint x: 510, endPoint y: 274, distance: 43.0
click at [510, 274] on div at bounding box center [489, 275] width 918 height 357
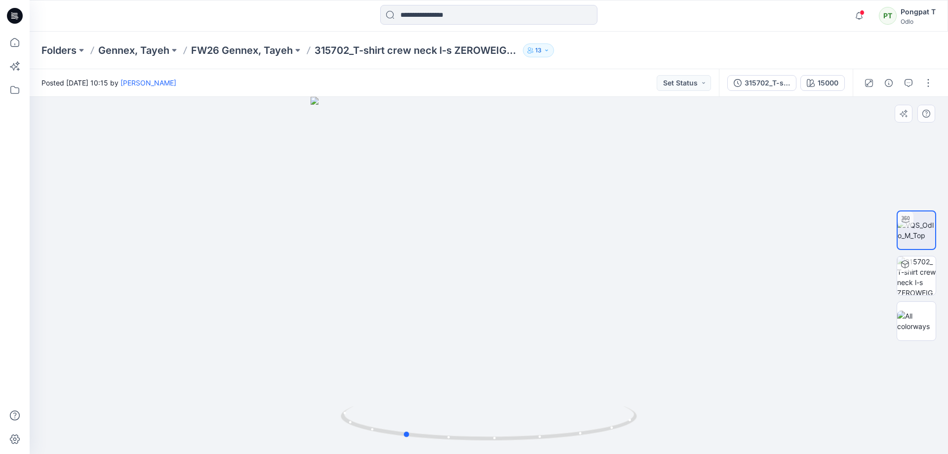
drag, startPoint x: 496, startPoint y: 396, endPoint x: 445, endPoint y: 394, distance: 51.9
click at [445, 394] on div at bounding box center [489, 275] width 918 height 357
click at [929, 84] on button "button" at bounding box center [928, 83] width 16 height 16
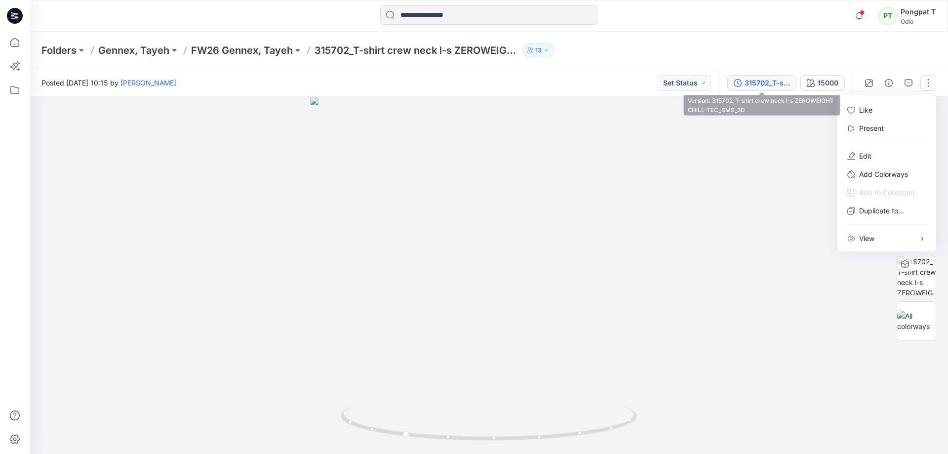
click at [736, 75] on button "315702_T-shirt crew neck l-s ZEROWEIGHT CHILL-TEC_SMS_3D" at bounding box center [761, 83] width 69 height 16
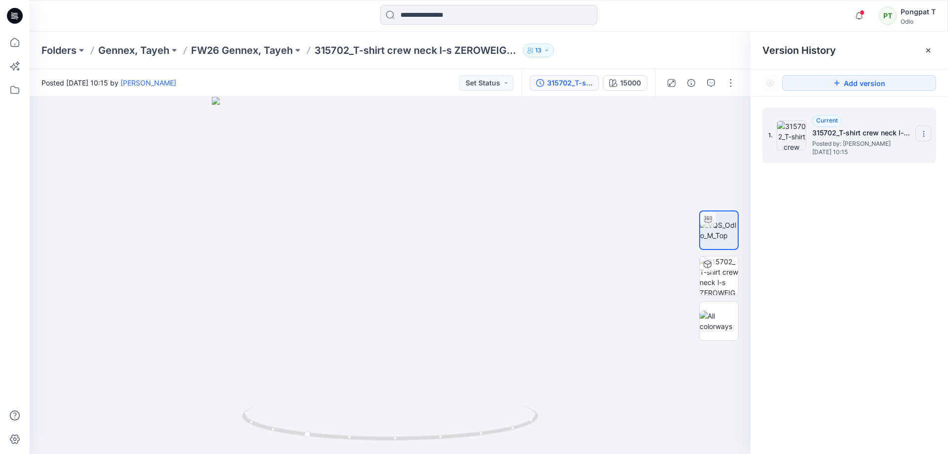
click at [924, 135] on icon at bounding box center [923, 134] width 8 height 8
click at [643, 151] on div at bounding box center [390, 275] width 721 height 357
click at [844, 134] on h5 "315702_T-shirt crew neck l-s ZEROWEIGHT CHILL-TEC_SMS_3D" at bounding box center [861, 133] width 99 height 12
click at [273, 49] on p "FW26 Gennex, Tayeh" at bounding box center [242, 50] width 102 height 14
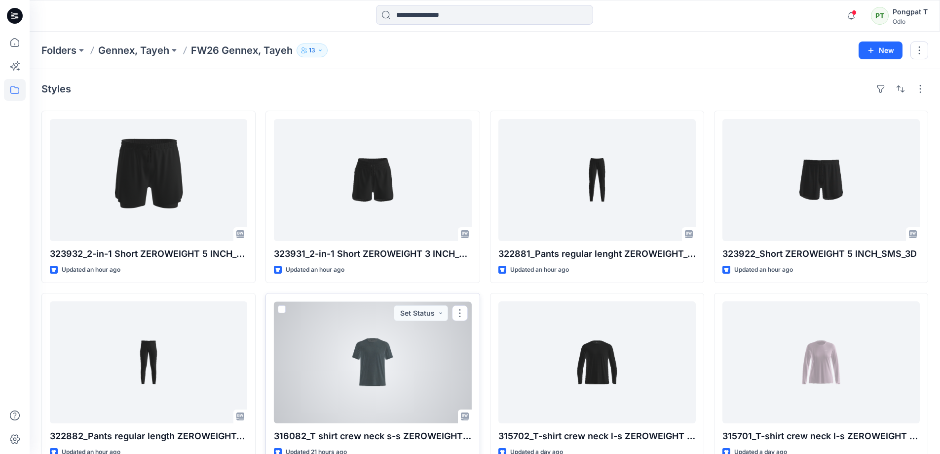
click at [368, 363] on div at bounding box center [372, 362] width 197 height 122
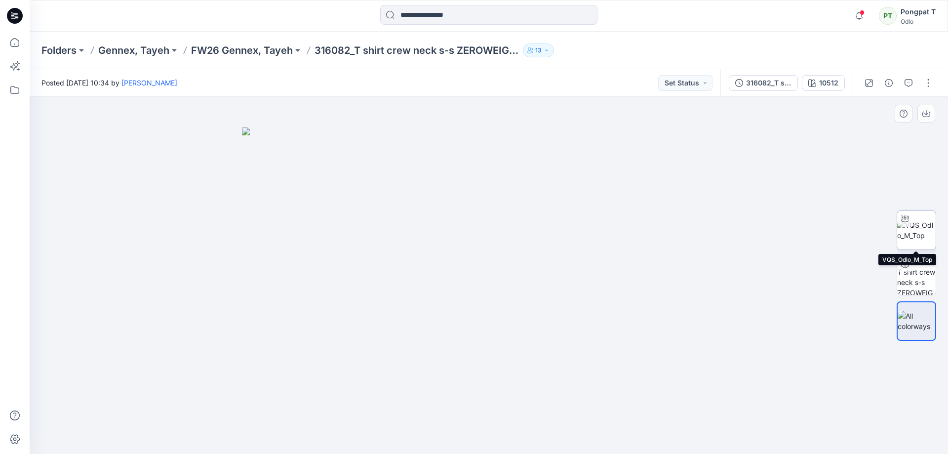
click at [926, 223] on img at bounding box center [916, 230] width 38 height 21
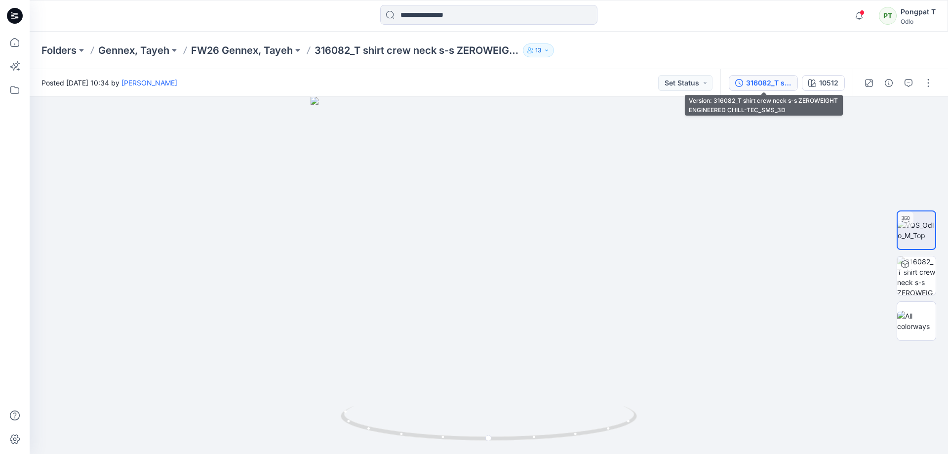
click at [776, 80] on div "316082_T shirt crew neck s-s ZEROWEIGHT ENGINEERED CHILL-TEC_SMS_3D" at bounding box center [768, 82] width 45 height 11
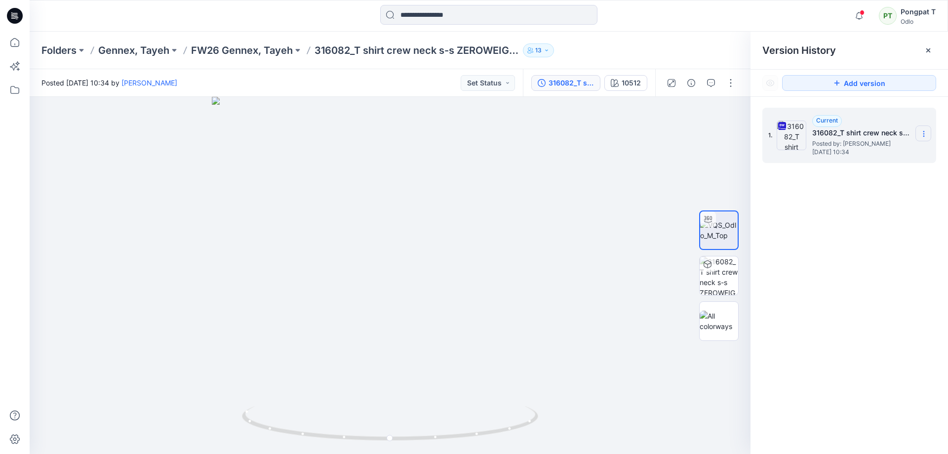
click at [924, 133] on icon at bounding box center [923, 134] width 8 height 8
click at [854, 151] on span "Download Source BW File" at bounding box center [873, 153] width 82 height 12
click at [242, 47] on p "FW26 Gennex, Tayeh" at bounding box center [242, 50] width 102 height 14
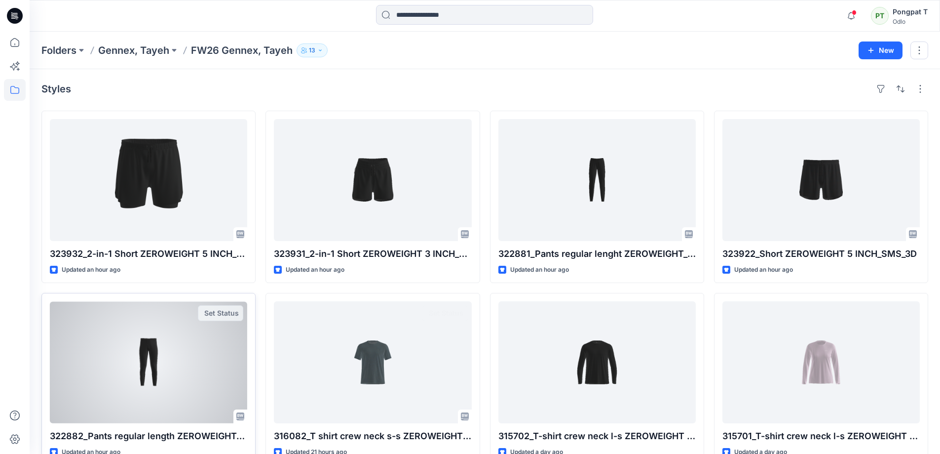
click at [182, 381] on div at bounding box center [148, 362] width 197 height 122
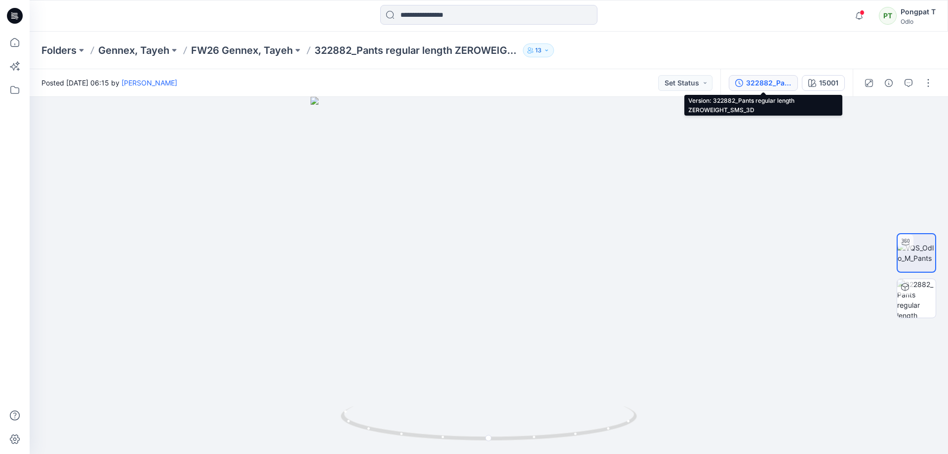
click at [760, 86] on div "322882_Pants regular length ZEROWEIGHT_SMS_3D" at bounding box center [768, 82] width 45 height 11
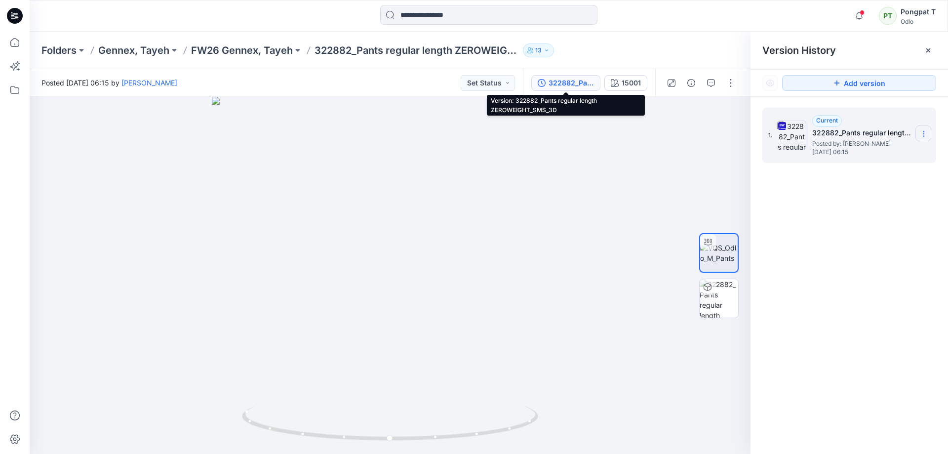
click at [924, 136] on icon at bounding box center [923, 134] width 8 height 8
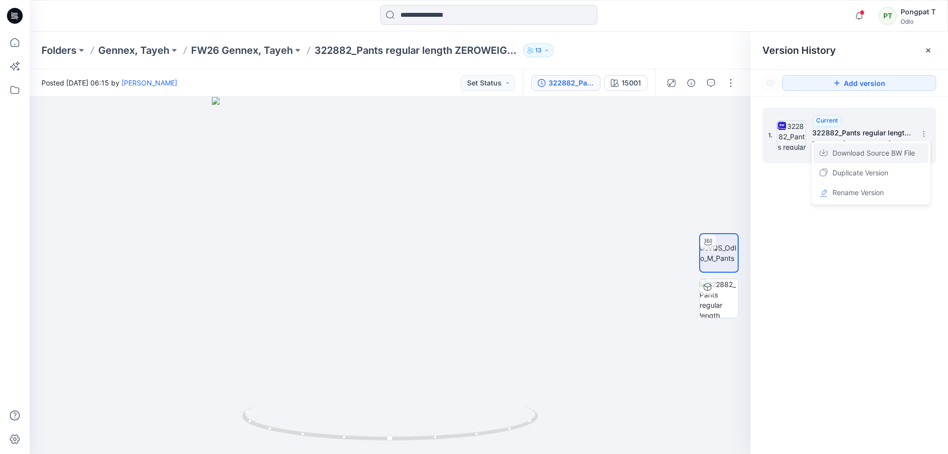
click at [868, 154] on span "Download Source BW File" at bounding box center [873, 153] width 82 height 12
click at [269, 54] on p "FW26 Gennex, Tayeh" at bounding box center [242, 50] width 102 height 14
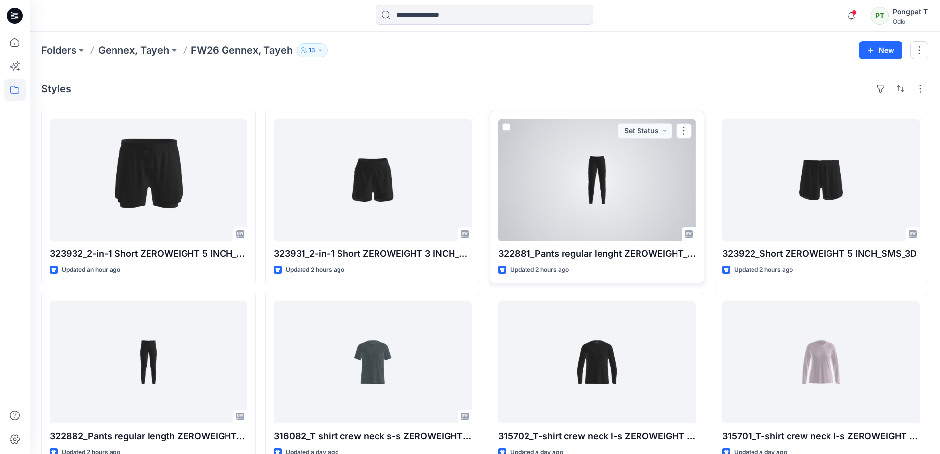
click at [626, 184] on div at bounding box center [596, 180] width 197 height 122
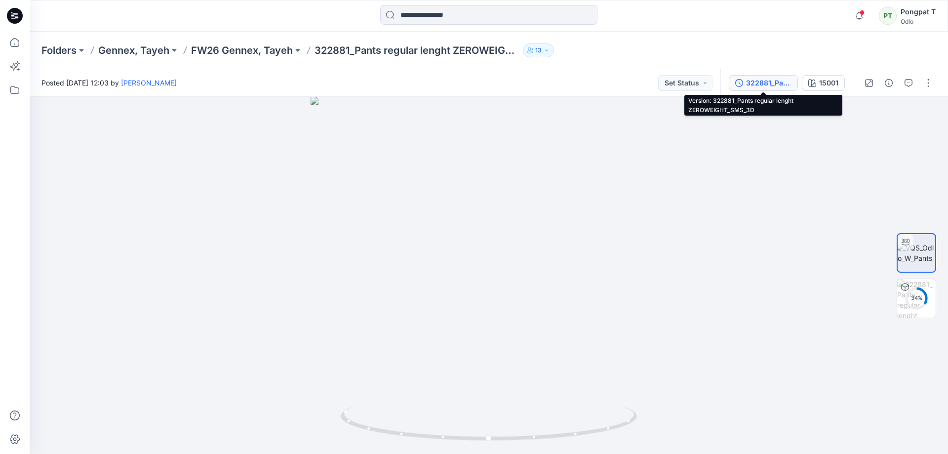
click at [763, 85] on div "322881_Pants regular lenght ZEROWEIGHT_SMS_3D" at bounding box center [768, 82] width 45 height 11
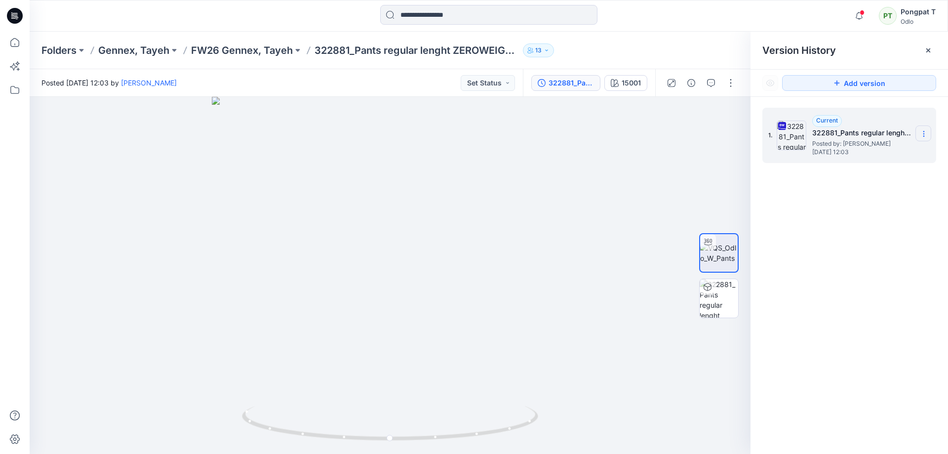
click at [925, 130] on icon at bounding box center [923, 134] width 8 height 8
click at [893, 153] on span "Download Source BW File" at bounding box center [873, 153] width 82 height 12
click at [681, 11] on div at bounding box center [488, 16] width 459 height 22
click at [257, 48] on p "FW26 Gennex, Tayeh" at bounding box center [242, 50] width 102 height 14
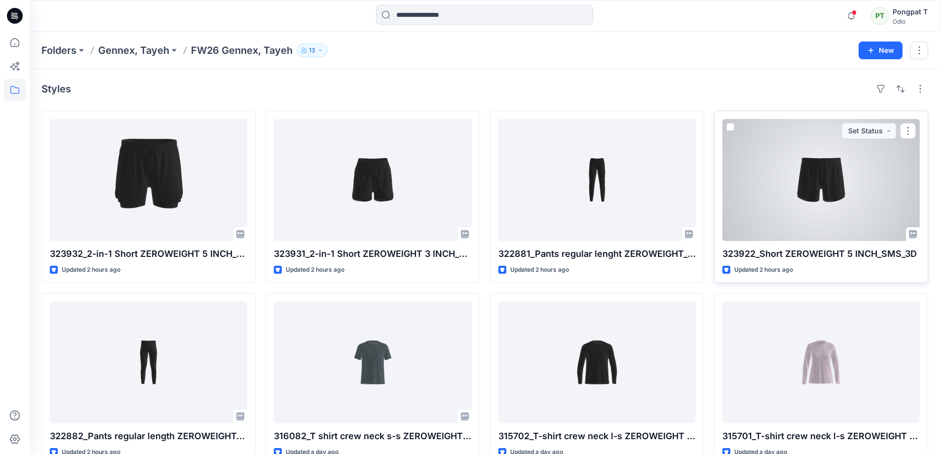
click at [836, 173] on div at bounding box center [821, 180] width 197 height 122
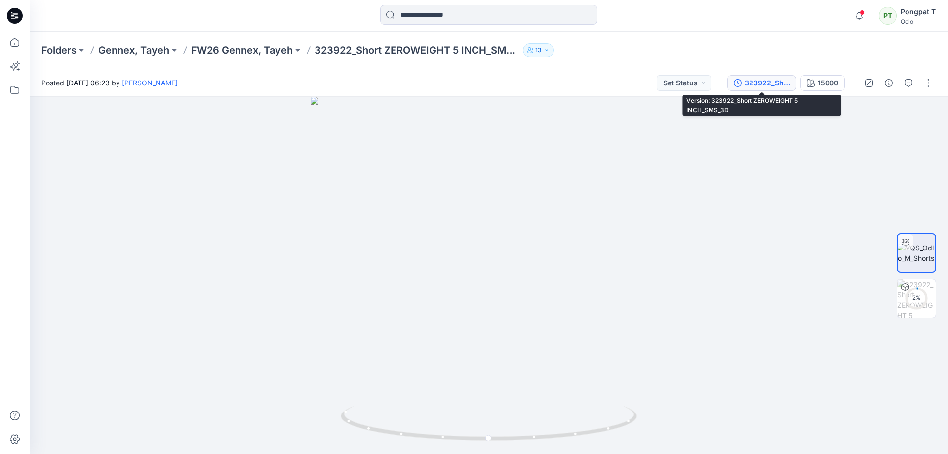
click at [765, 86] on div "323922_Short ZEROWEIGHT 5 INCH_SMS_3D" at bounding box center [766, 82] width 45 height 11
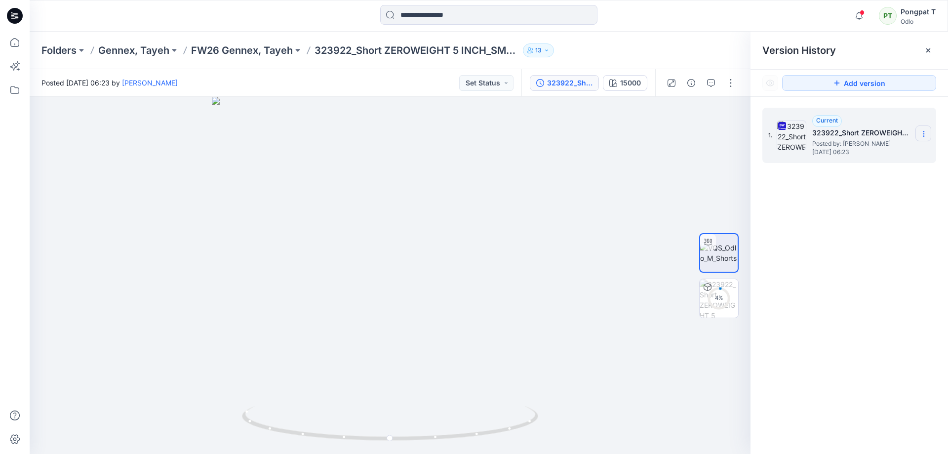
click at [923, 135] on icon at bounding box center [923, 134] width 8 height 8
click at [888, 153] on span "Download Source BW File" at bounding box center [873, 153] width 82 height 12
click at [223, 49] on p "FW26 Gennex, Tayeh" at bounding box center [242, 50] width 102 height 14
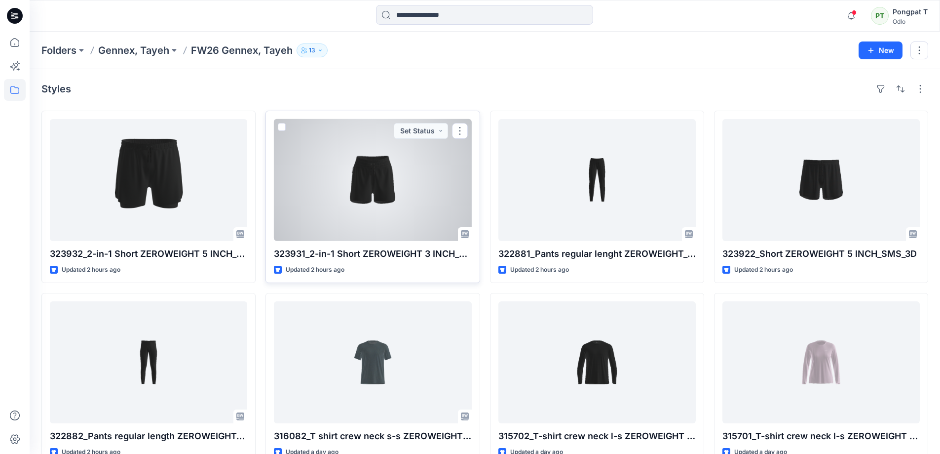
click at [404, 173] on div at bounding box center [372, 180] width 197 height 122
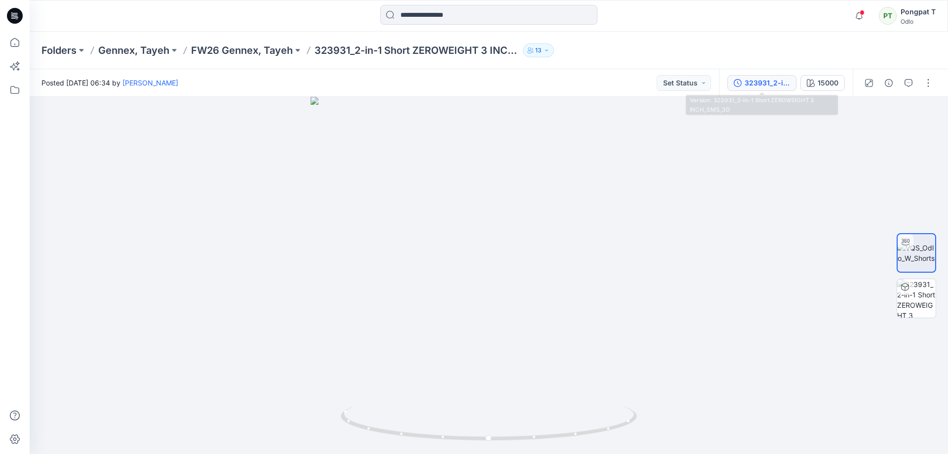
click at [771, 82] on div "323931_2-in-1 Short ZEROWEIGHT 3 INCH_SMS_3D" at bounding box center [766, 82] width 45 height 11
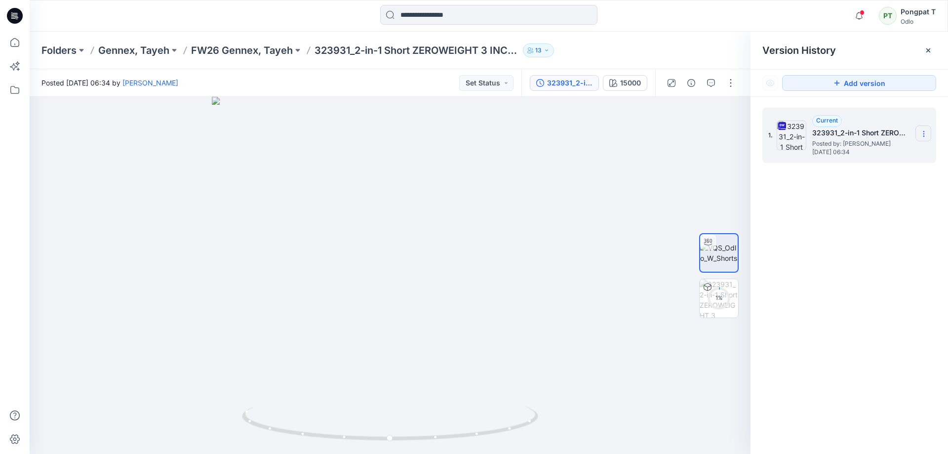
click at [923, 134] on icon at bounding box center [923, 134] width 0 height 0
click at [882, 154] on span "Download Source BW File" at bounding box center [873, 153] width 82 height 12
click at [616, 202] on div at bounding box center [390, 275] width 721 height 357
click at [249, 47] on p "FW26 Gennex, Tayeh" at bounding box center [242, 50] width 102 height 14
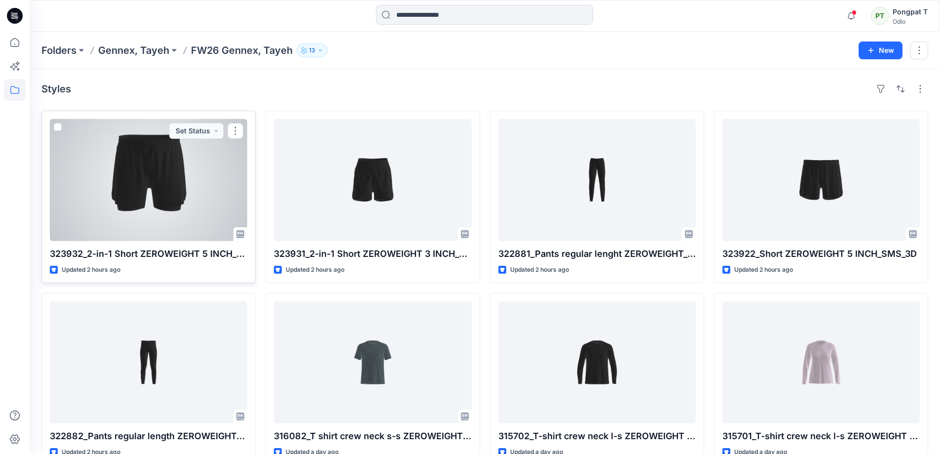
click at [161, 182] on div at bounding box center [148, 180] width 197 height 122
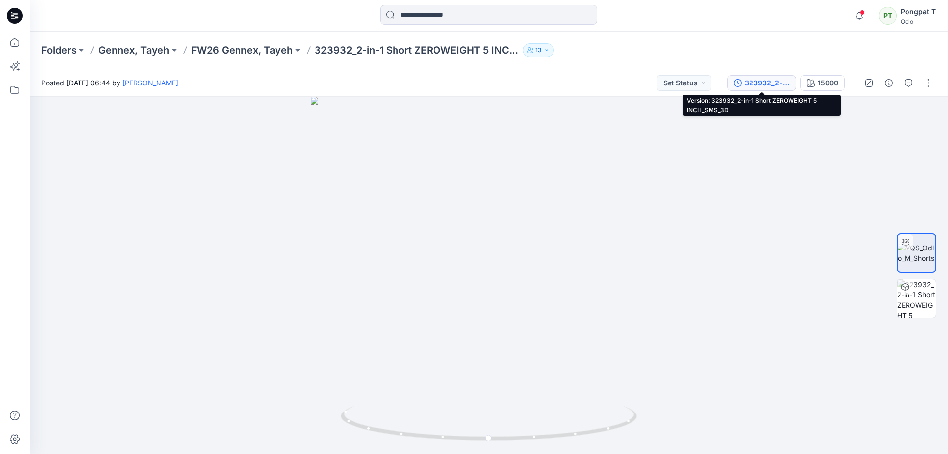
click at [744, 84] on div "323932_2-in-1 Short ZEROWEIGHT 5 INCH_SMS_3D" at bounding box center [766, 82] width 45 height 11
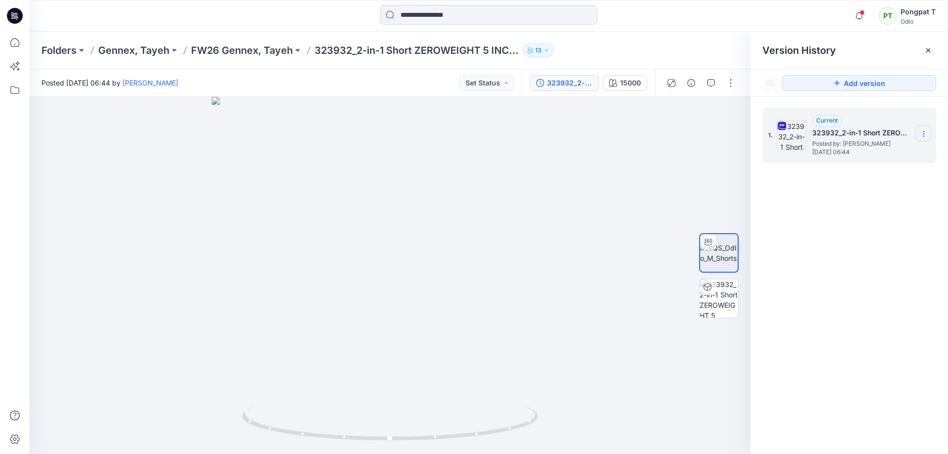
click at [922, 134] on icon at bounding box center [923, 134] width 8 height 8
click at [877, 151] on span "Download Source BW File" at bounding box center [873, 153] width 82 height 12
drag, startPoint x: 513, startPoint y: 286, endPoint x: 398, endPoint y: 401, distance: 162.6
click at [398, 401] on img at bounding box center [336, 209] width 900 height 490
drag, startPoint x: 460, startPoint y: 438, endPoint x: 412, endPoint y: 437, distance: 47.9
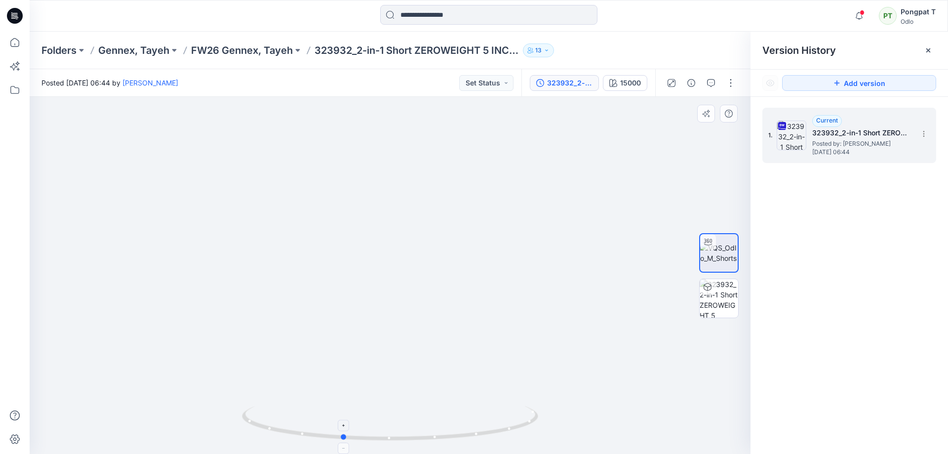
click at [412, 437] on icon at bounding box center [391, 424] width 299 height 37
click at [728, 305] on img at bounding box center [718, 298] width 38 height 38
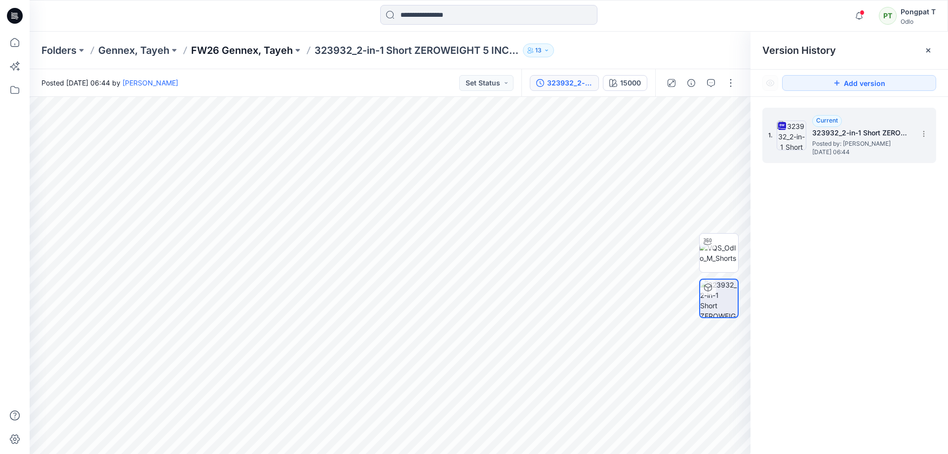
click at [233, 53] on p "FW26 Gennex, Tayeh" at bounding box center [242, 50] width 102 height 14
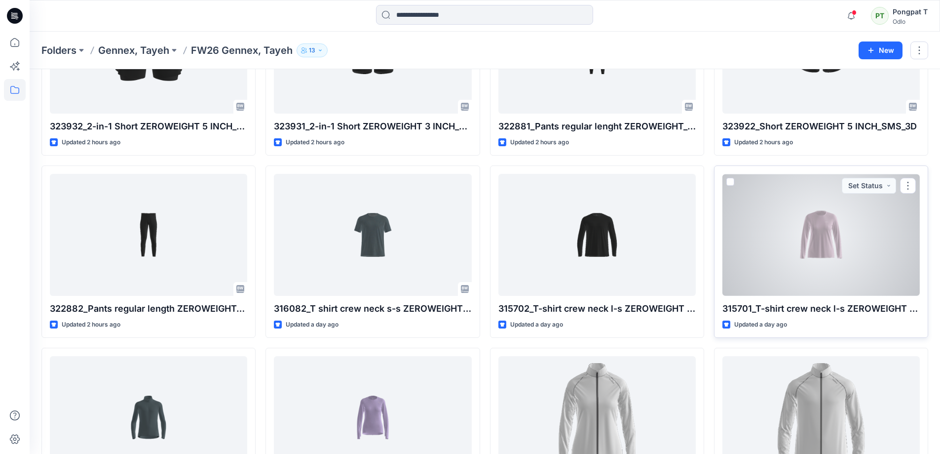
scroll to position [197, 0]
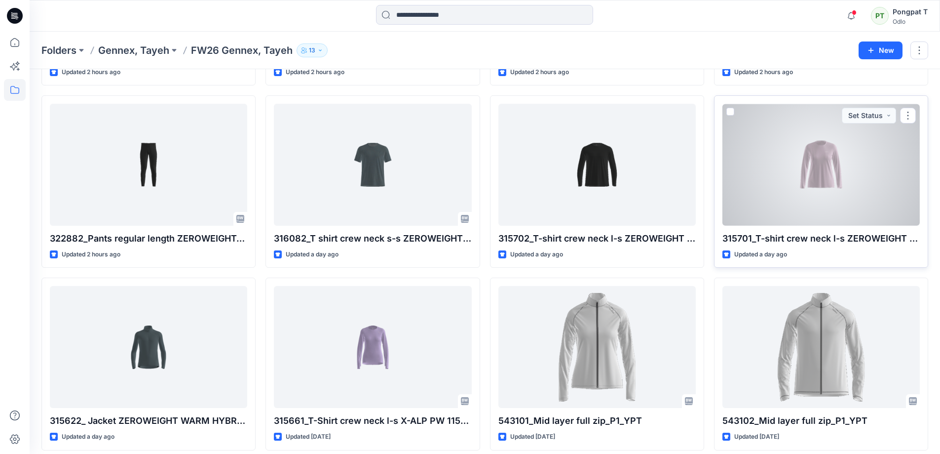
click at [821, 165] on div at bounding box center [821, 165] width 197 height 122
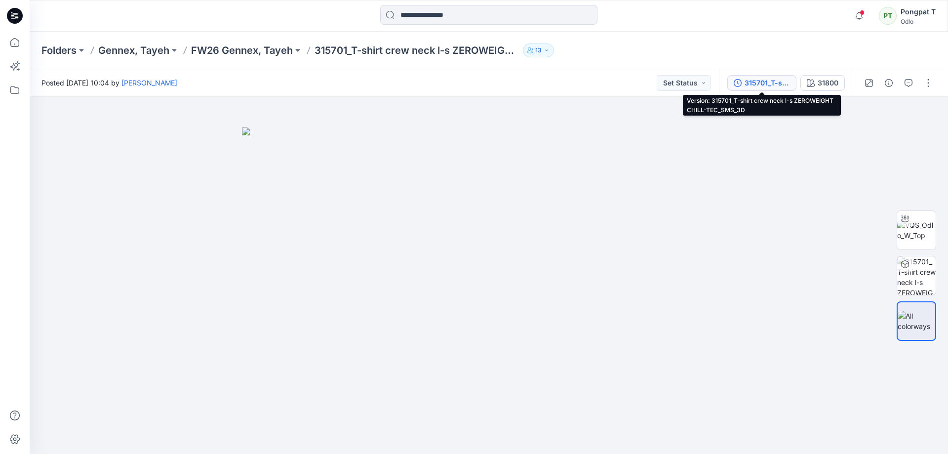
click at [768, 85] on div "315701_T-shirt crew neck l-s ZEROWEIGHT CHILL-TEC_SMS_3D" at bounding box center [766, 82] width 45 height 11
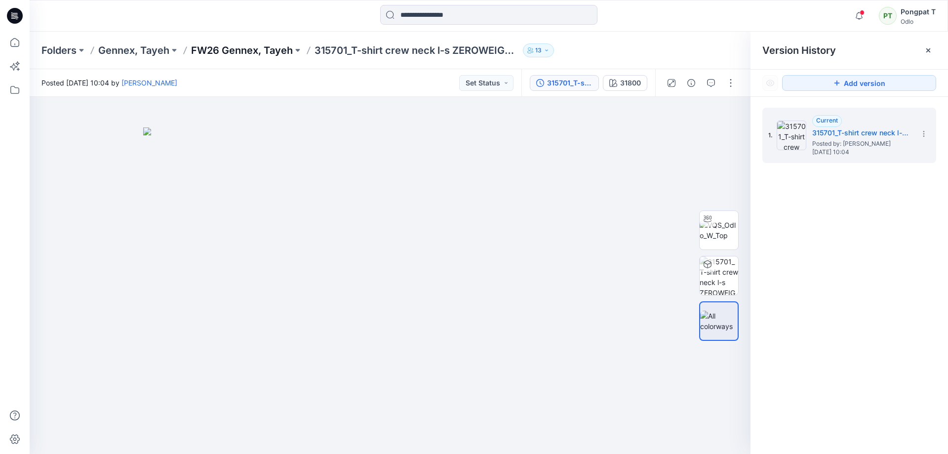
click at [268, 45] on p "FW26 Gennex, Tayeh" at bounding box center [242, 50] width 102 height 14
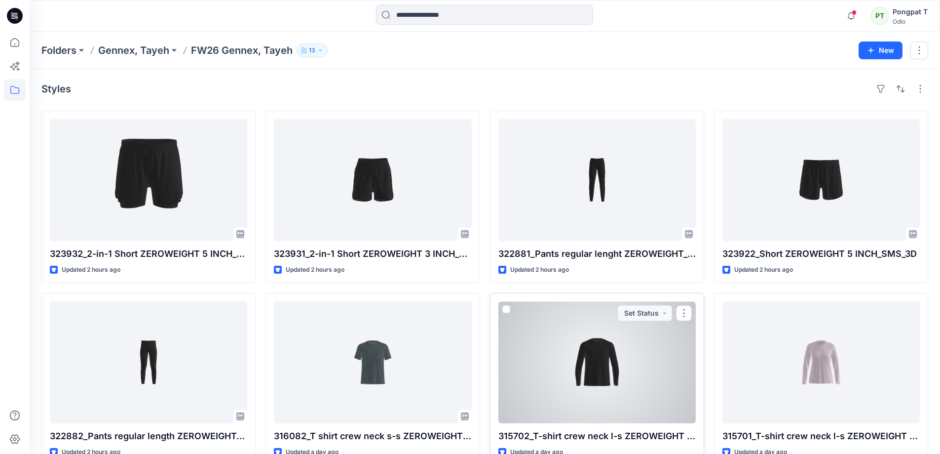
click at [555, 411] on div at bounding box center [596, 362] width 197 height 122
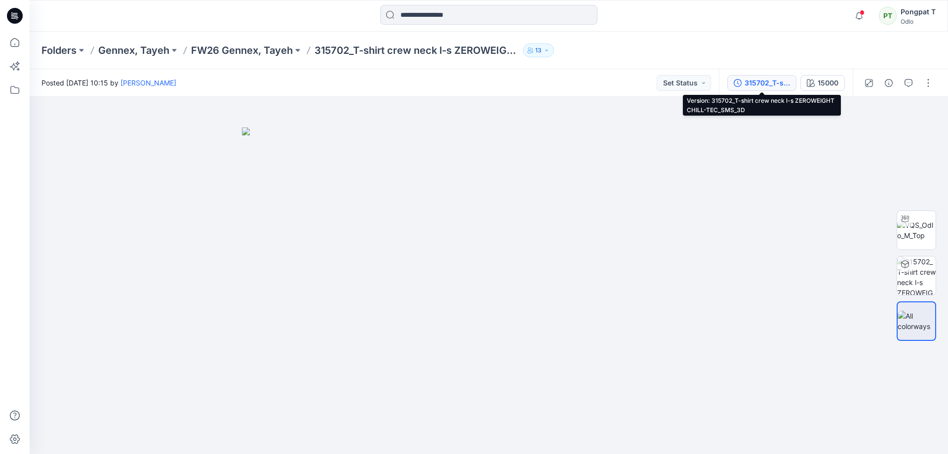
click at [755, 81] on div "315702_T-shirt crew neck l-s ZEROWEIGHT CHILL-TEC_SMS_3D" at bounding box center [766, 82] width 45 height 11
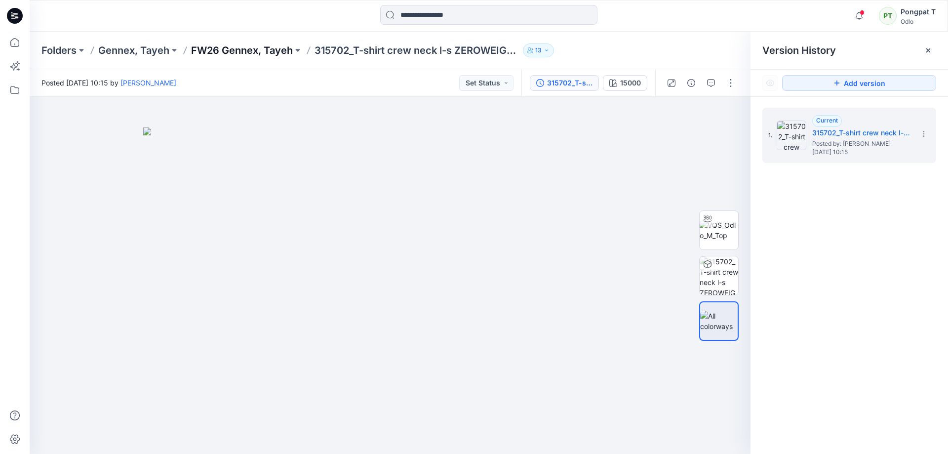
click at [282, 49] on p "FW26 Gennex, Tayeh" at bounding box center [242, 50] width 102 height 14
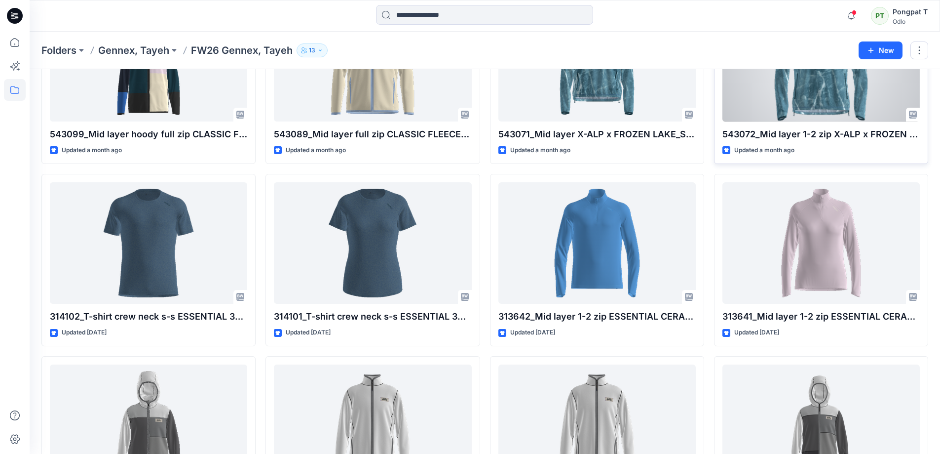
scroll to position [839, 0]
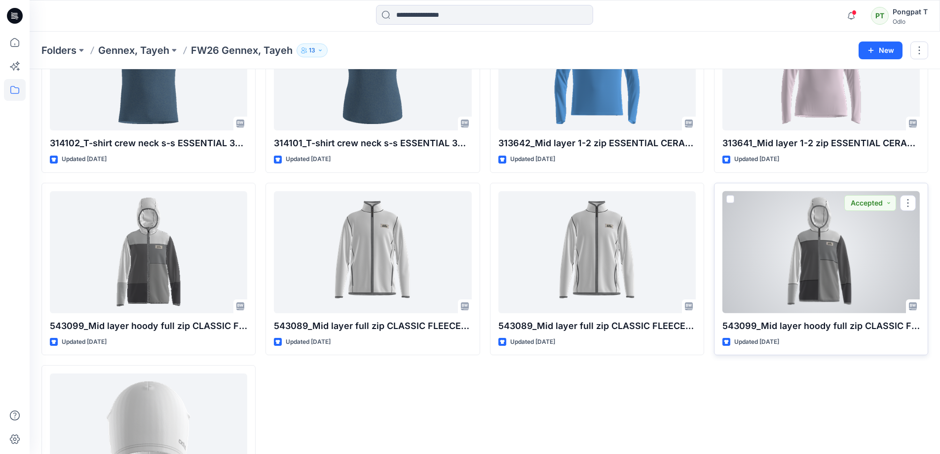
click at [807, 239] on div at bounding box center [821, 252] width 197 height 122
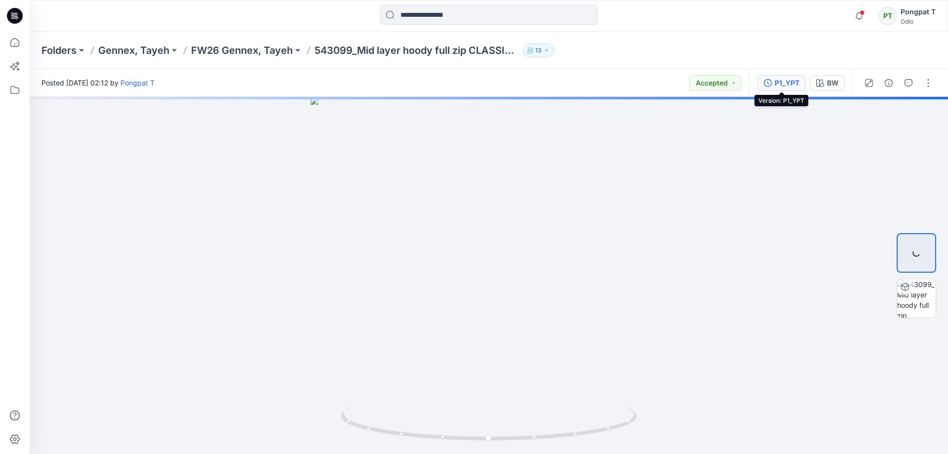
click at [790, 85] on div "P1_YPT" at bounding box center [786, 82] width 25 height 11
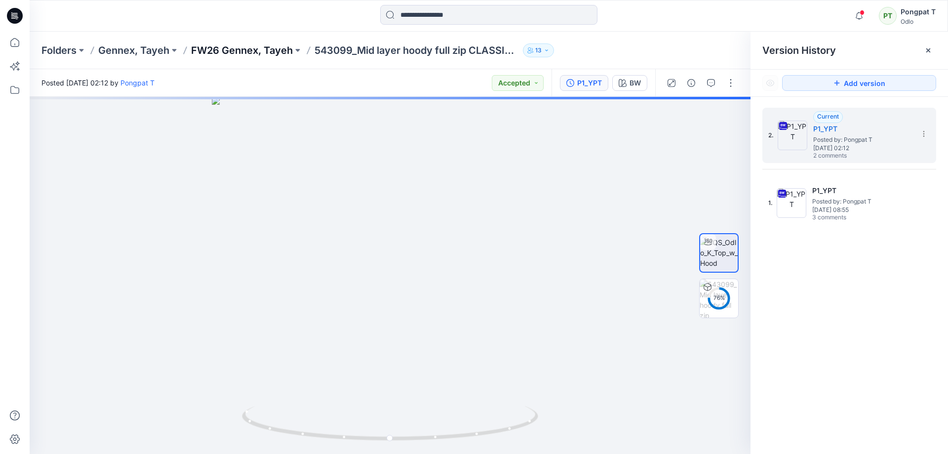
click at [223, 49] on p "FW26 Gennex, Tayeh" at bounding box center [242, 50] width 102 height 14
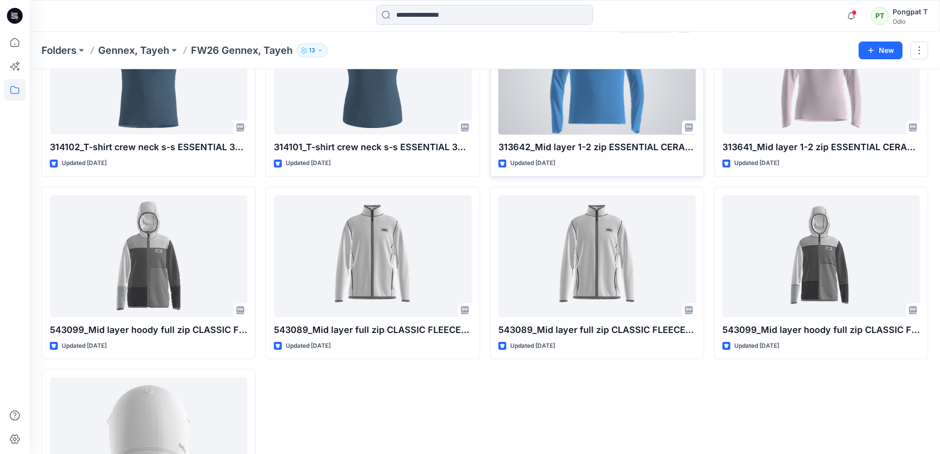
scroll to position [836, 0]
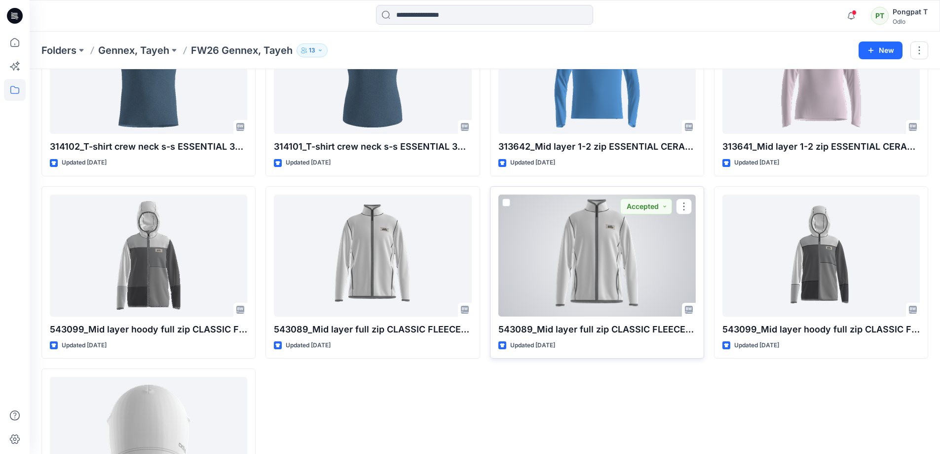
click at [577, 229] on div at bounding box center [596, 255] width 197 height 122
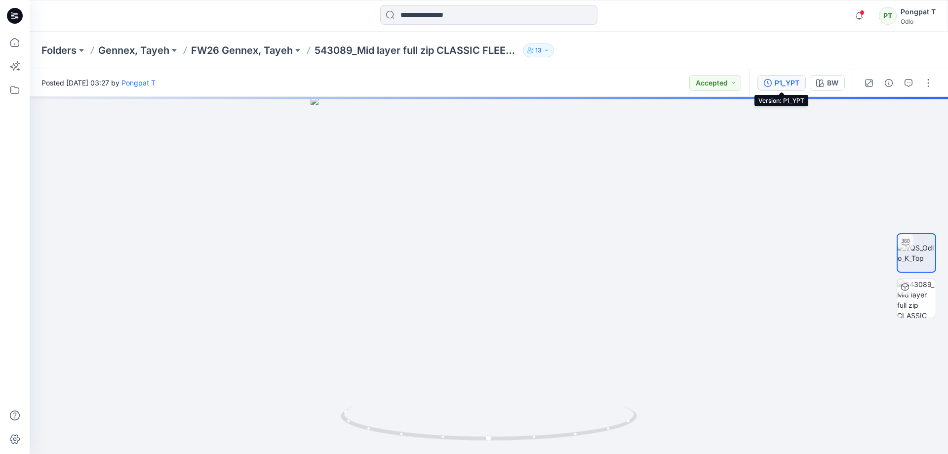
click at [779, 83] on div "P1_YPT" at bounding box center [786, 82] width 25 height 11
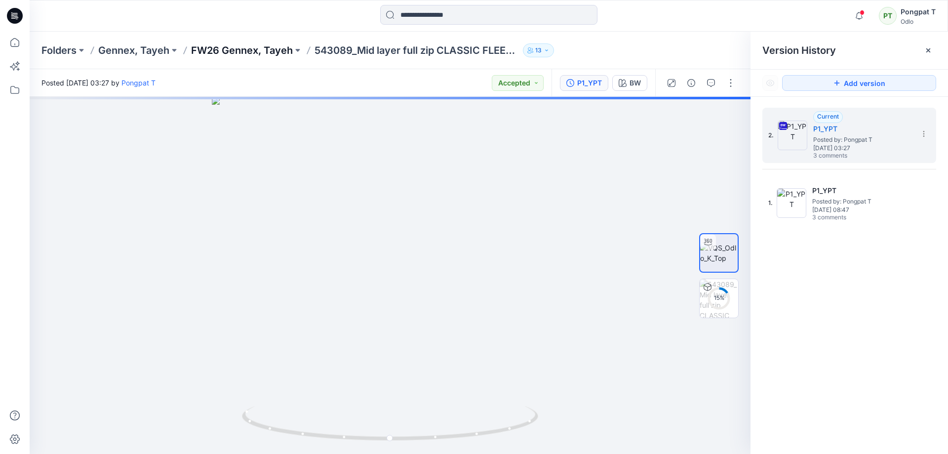
click at [237, 51] on p "FW26 Gennex, Tayeh" at bounding box center [242, 50] width 102 height 14
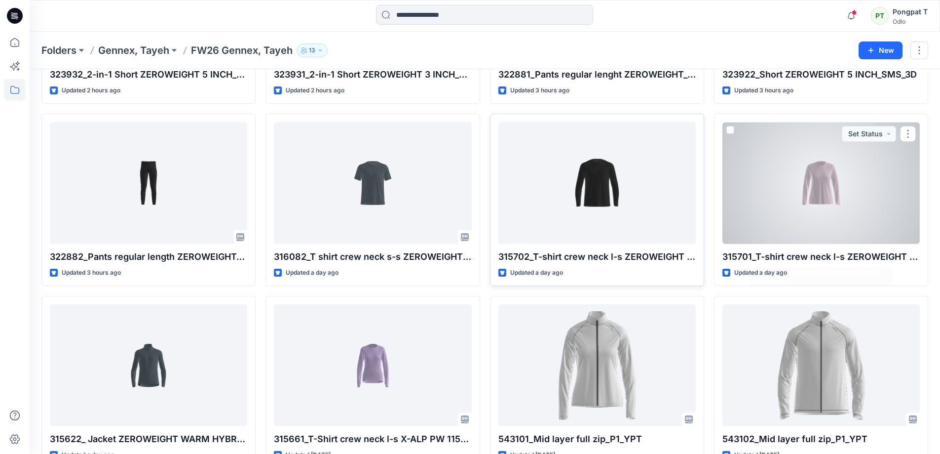
scroll to position [197, 0]
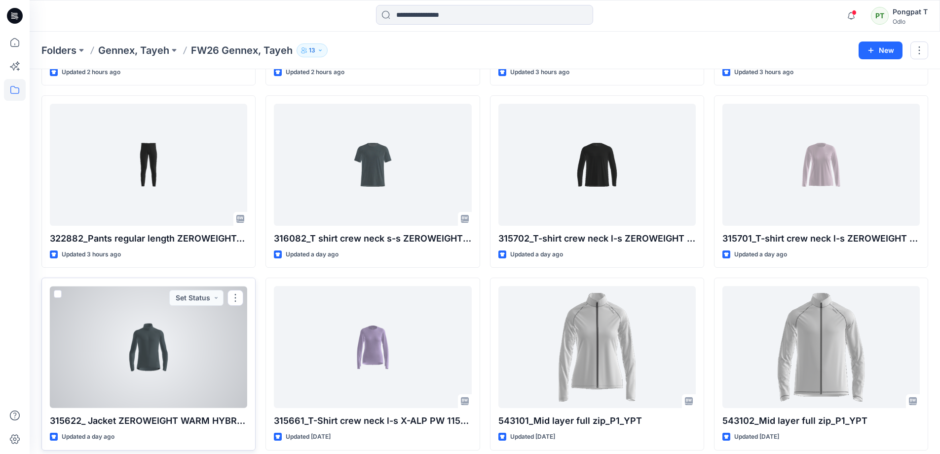
click at [140, 349] on div at bounding box center [148, 347] width 197 height 122
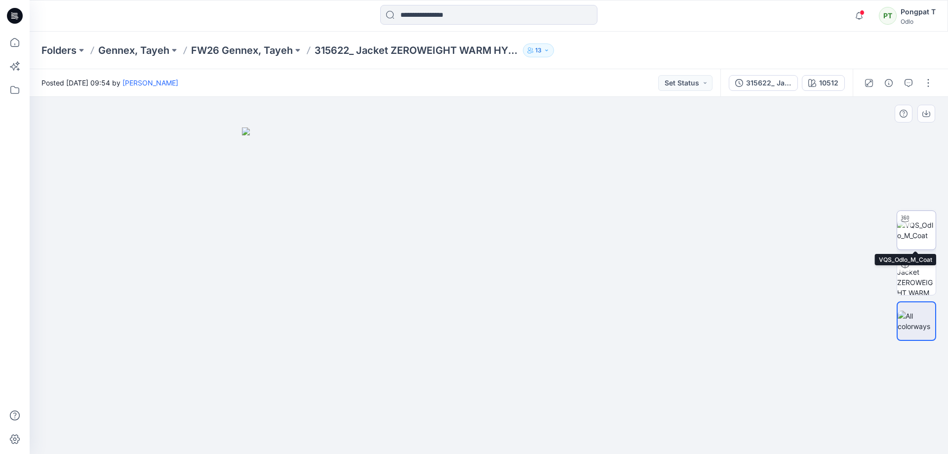
click at [923, 229] on img at bounding box center [916, 230] width 38 height 21
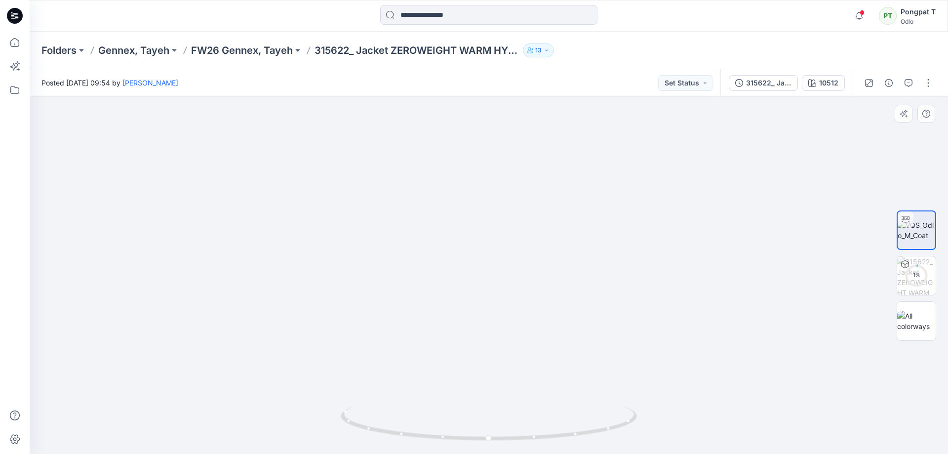
drag, startPoint x: 583, startPoint y: 200, endPoint x: 576, endPoint y: 335, distance: 134.4
click at [588, 427] on div at bounding box center [489, 275] width 918 height 357
drag, startPoint x: 546, startPoint y: 198, endPoint x: 591, endPoint y: 234, distance: 57.2
click at [591, 234] on img at bounding box center [538, 140] width 1580 height 625
drag, startPoint x: 609, startPoint y: 267, endPoint x: 528, endPoint y: 82, distance: 202.3
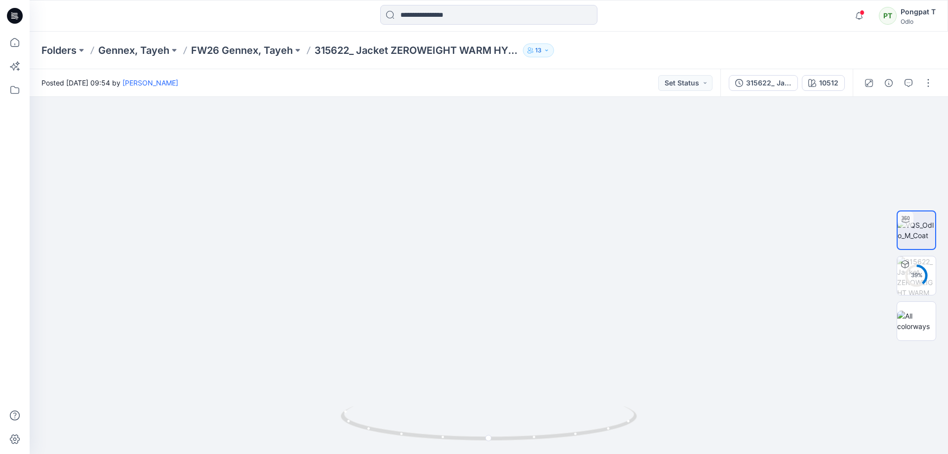
click at [525, 80] on div "Posted Tuesday, August 19, 2025 09:54 by Erica Franck Set Status 315622_ Jacket…" at bounding box center [489, 261] width 918 height 384
drag, startPoint x: 523, startPoint y: 302, endPoint x: 554, endPoint y: 229, distance: 79.1
drag, startPoint x: 555, startPoint y: 229, endPoint x: 661, endPoint y: 379, distance: 183.4
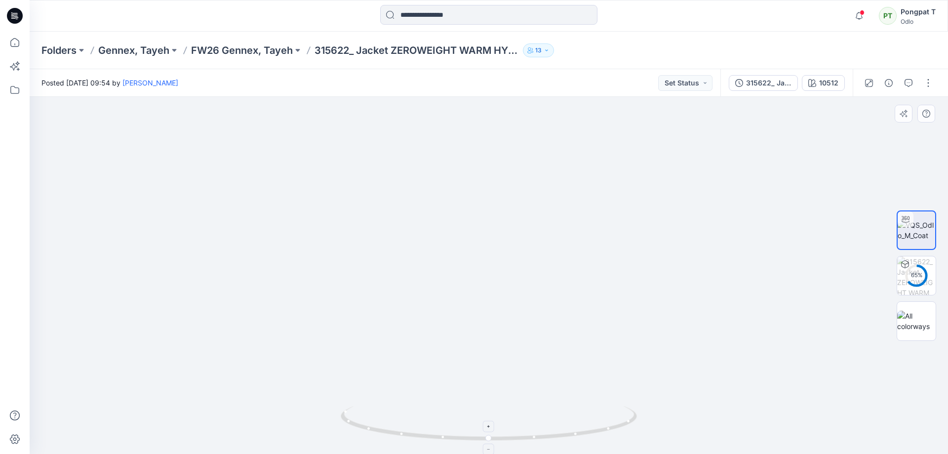
drag, startPoint x: 573, startPoint y: 286, endPoint x: 614, endPoint y: 434, distance: 153.6
click at [610, 448] on div at bounding box center [489, 275] width 918 height 357
click at [818, 85] on button "10512" at bounding box center [822, 83] width 43 height 16
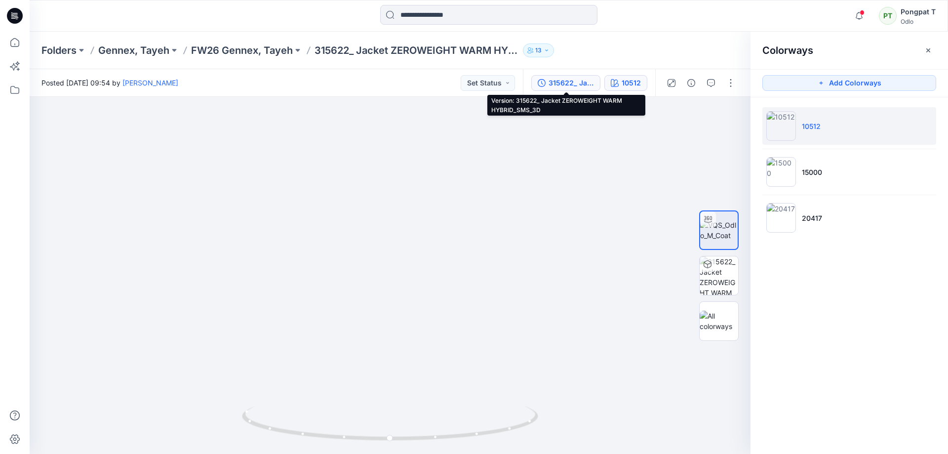
click at [578, 84] on div "315622_ Jacket ZEROWEIGHT WARM HYBRID_SMS_3D" at bounding box center [570, 82] width 45 height 11
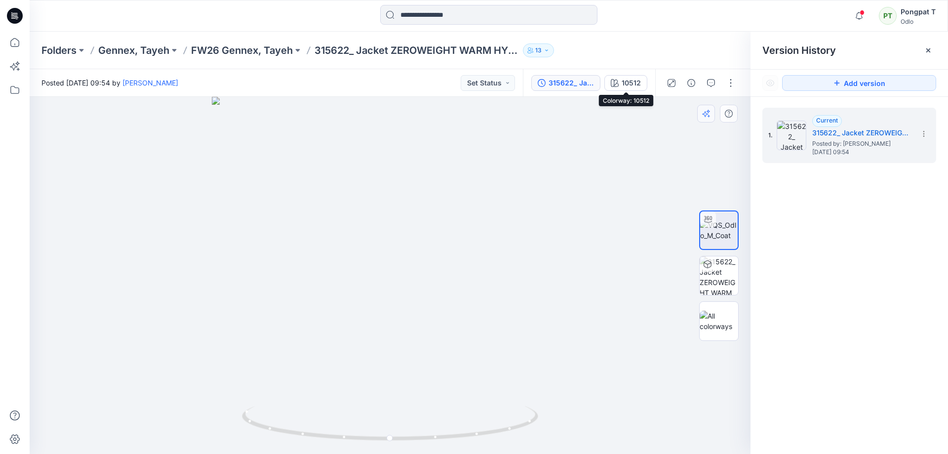
drag, startPoint x: 624, startPoint y: 88, endPoint x: 702, endPoint y: 111, distance: 81.2
click at [624, 87] on div "10512" at bounding box center [630, 82] width 19 height 11
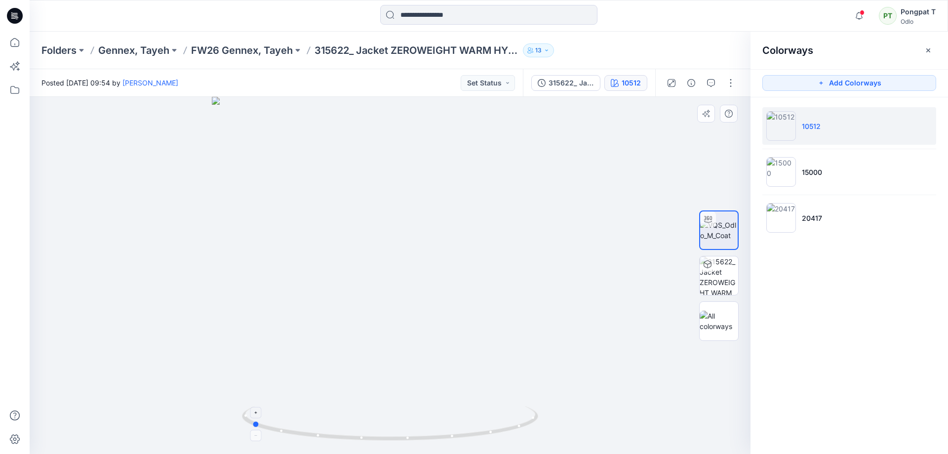
drag, startPoint x: 509, startPoint y: 422, endPoint x: 382, endPoint y: 421, distance: 126.3
click at [382, 421] on icon at bounding box center [391, 424] width 299 height 37
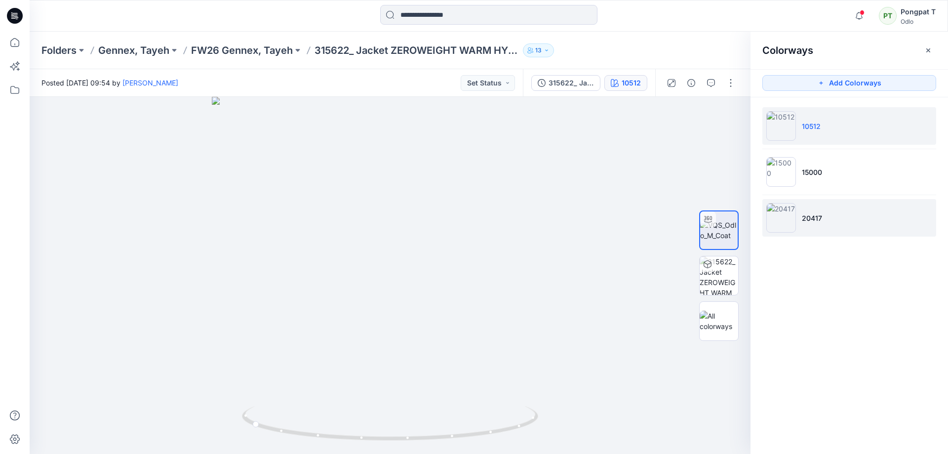
click at [827, 215] on li "20417" at bounding box center [849, 218] width 174 height 38
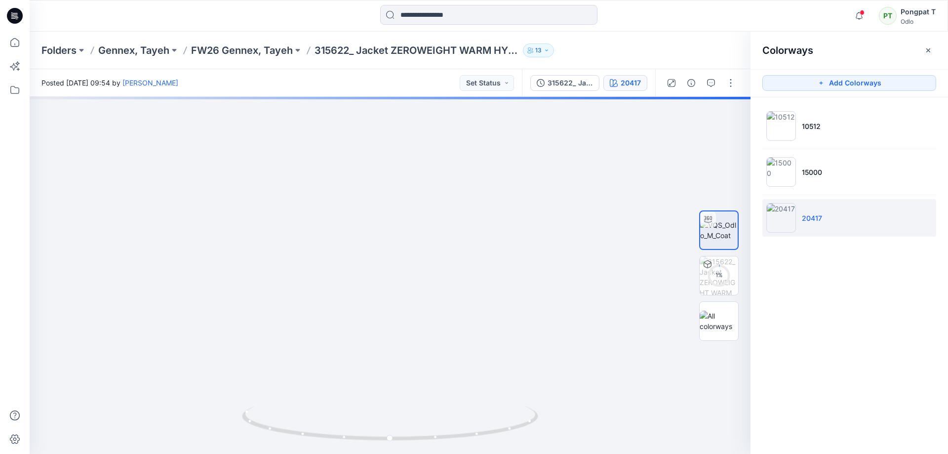
drag, startPoint x: 450, startPoint y: 207, endPoint x: 475, endPoint y: 95, distance: 115.4
click at [475, 95] on div "Posted Tuesday, August 19, 2025 09:54 by Erica Franck Set Status 315622_ Jacket…" at bounding box center [489, 261] width 918 height 384
drag, startPoint x: 481, startPoint y: 342, endPoint x: 483, endPoint y: 235, distance: 106.6
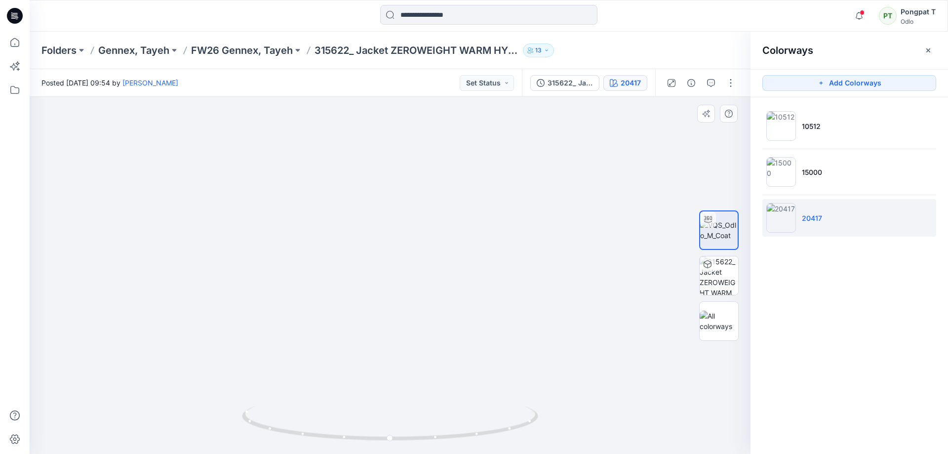
drag, startPoint x: 417, startPoint y: 257, endPoint x: 436, endPoint y: 330, distance: 75.9
click at [436, 330] on img at bounding box center [412, 171] width 764 height 563
drag, startPoint x: 505, startPoint y: 432, endPoint x: 381, endPoint y: 424, distance: 124.6
click at [381, 424] on icon at bounding box center [391, 424] width 299 height 37
click at [717, 279] on img at bounding box center [718, 275] width 38 height 38
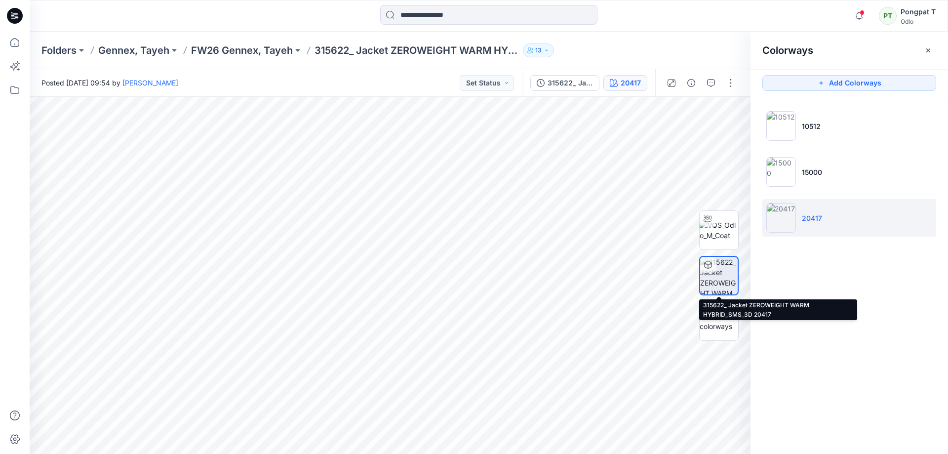
click at [720, 281] on img at bounding box center [719, 276] width 38 height 38
